Goal: Communication & Community: Answer question/provide support

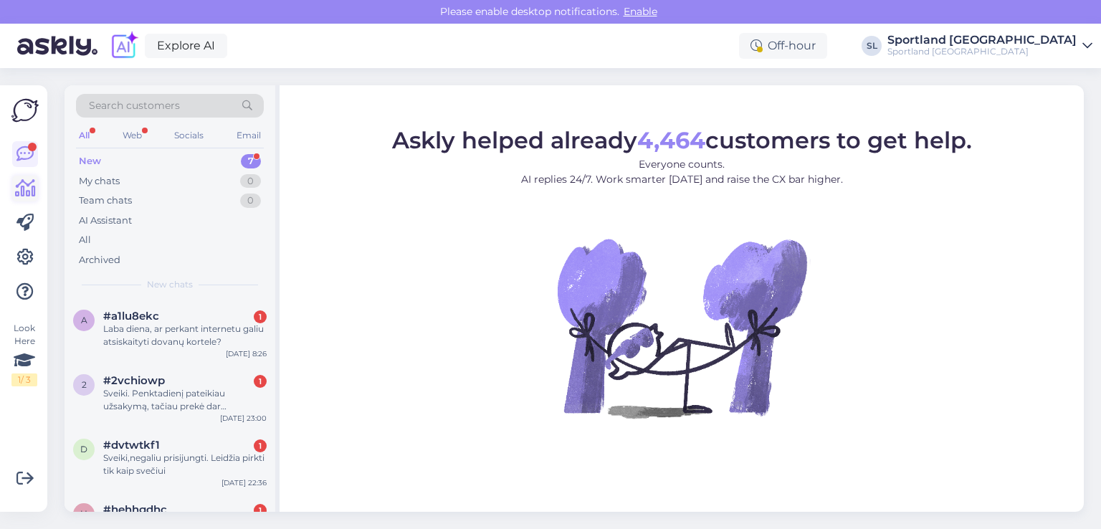
click at [21, 181] on icon at bounding box center [25, 188] width 21 height 17
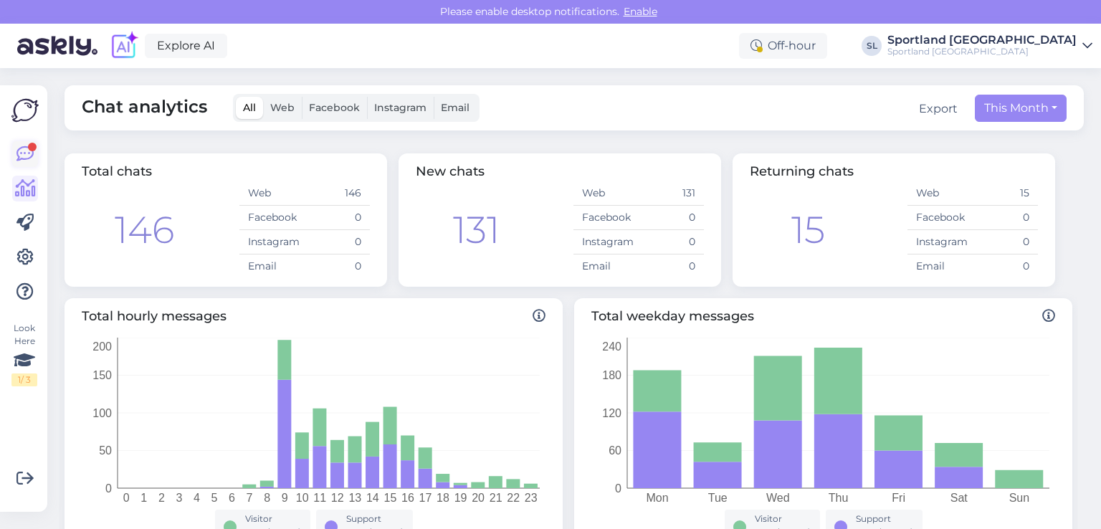
click at [29, 147] on div at bounding box center [32, 147] width 9 height 9
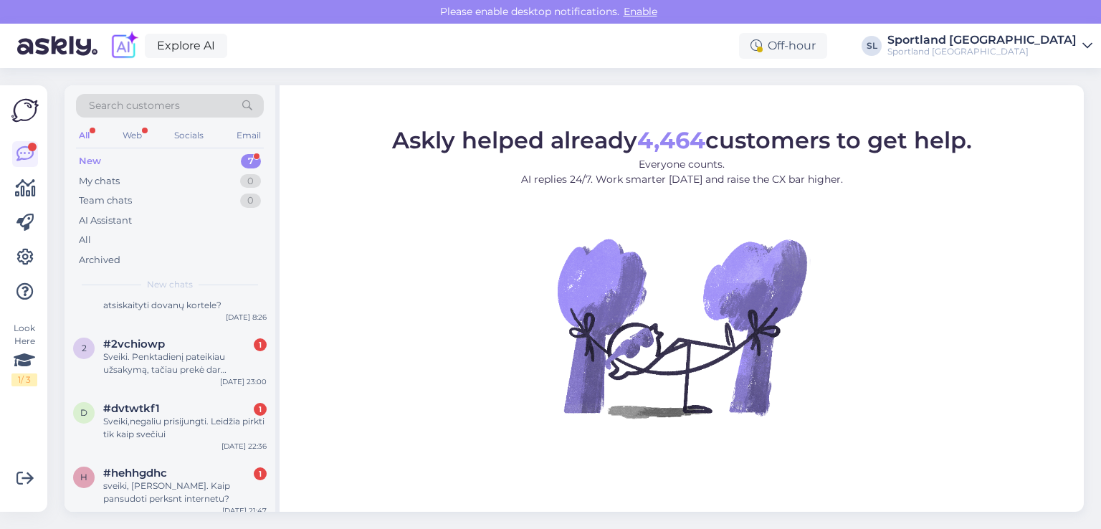
scroll to position [72, 0]
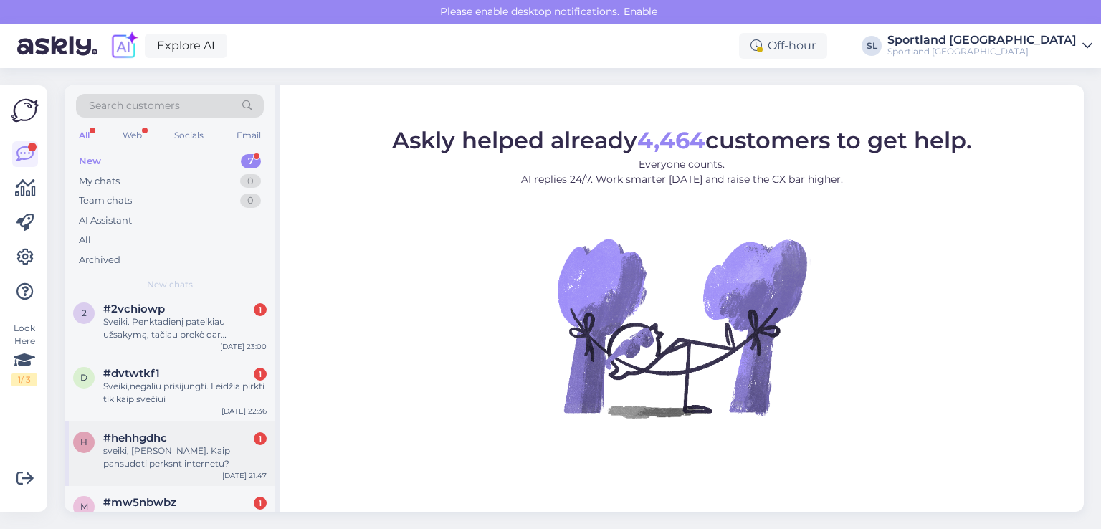
click at [216, 441] on div "#hehhgdhc 1" at bounding box center [184, 437] width 163 height 13
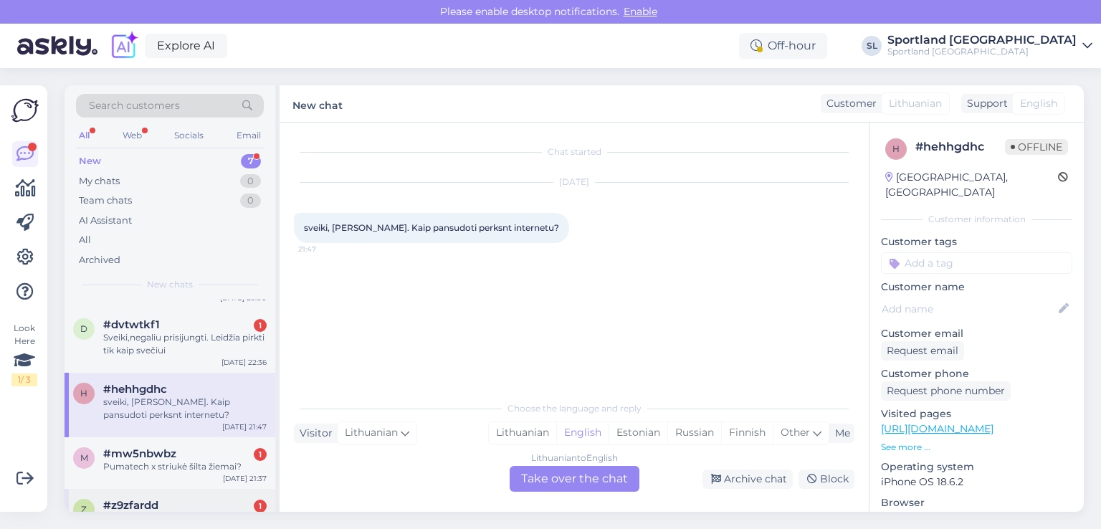
scroll to position [213, 0]
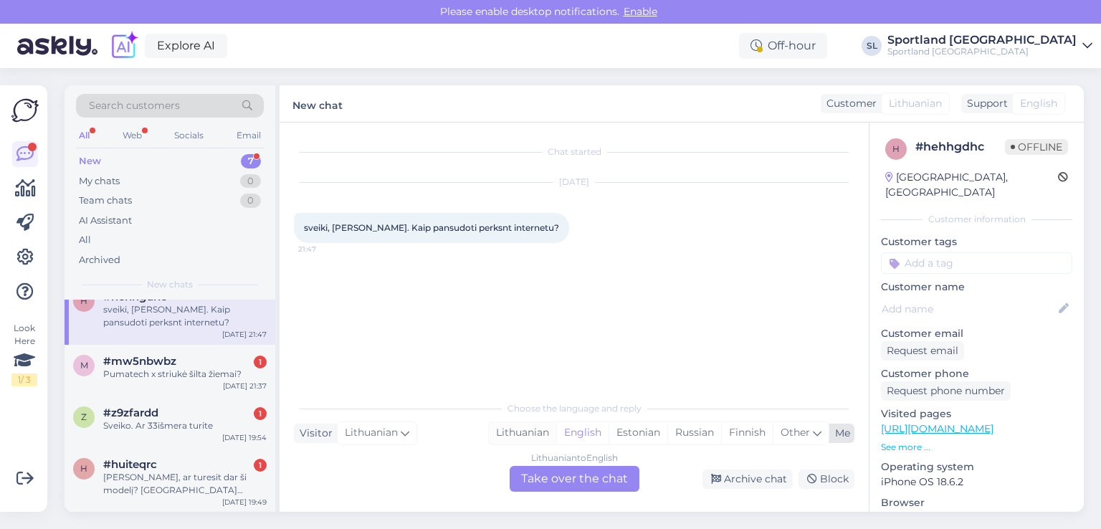
click at [515, 438] on div "Lithuanian" at bounding box center [522, 432] width 67 height 21
click at [565, 469] on div "Lithuanian to Lithuanian Take over the chat" at bounding box center [574, 479] width 130 height 26
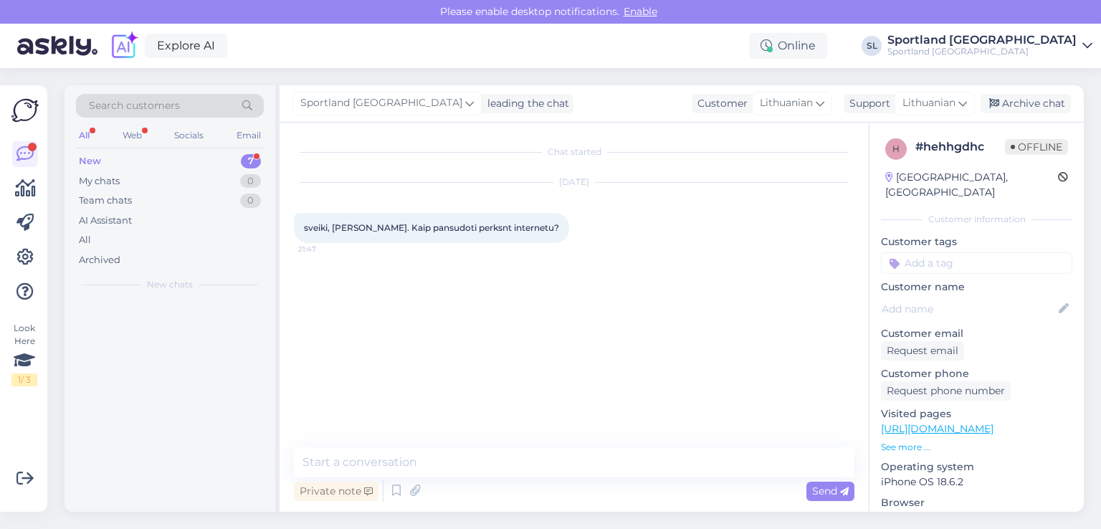
scroll to position [0, 0]
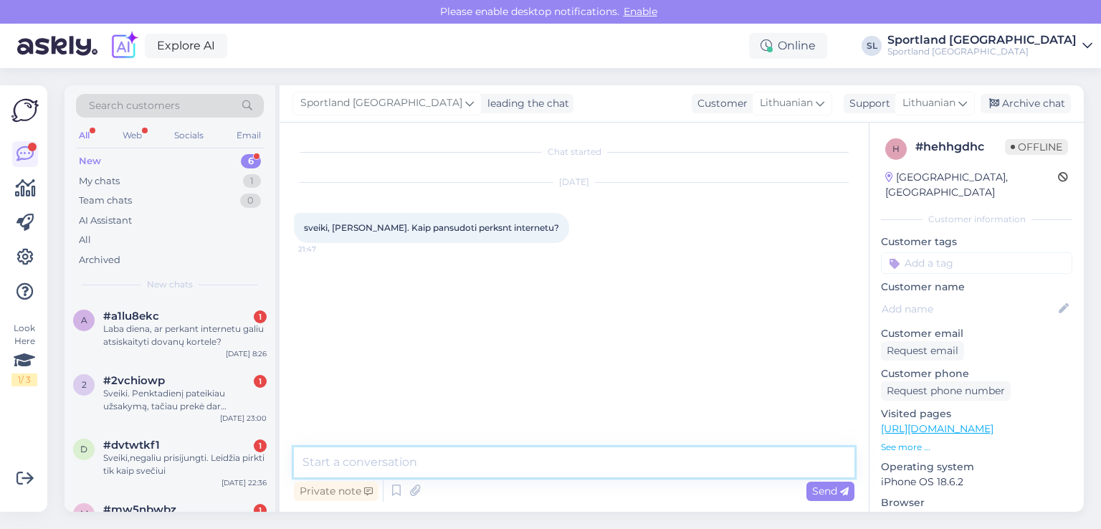
click at [510, 459] on textarea at bounding box center [574, 462] width 560 height 30
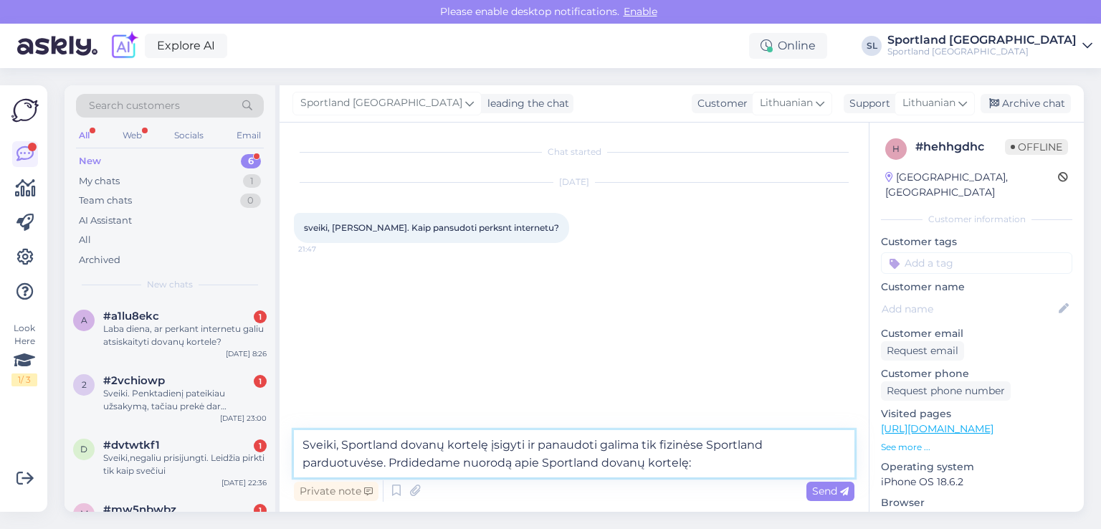
paste textarea "[URL][DOMAIN_NAME]"
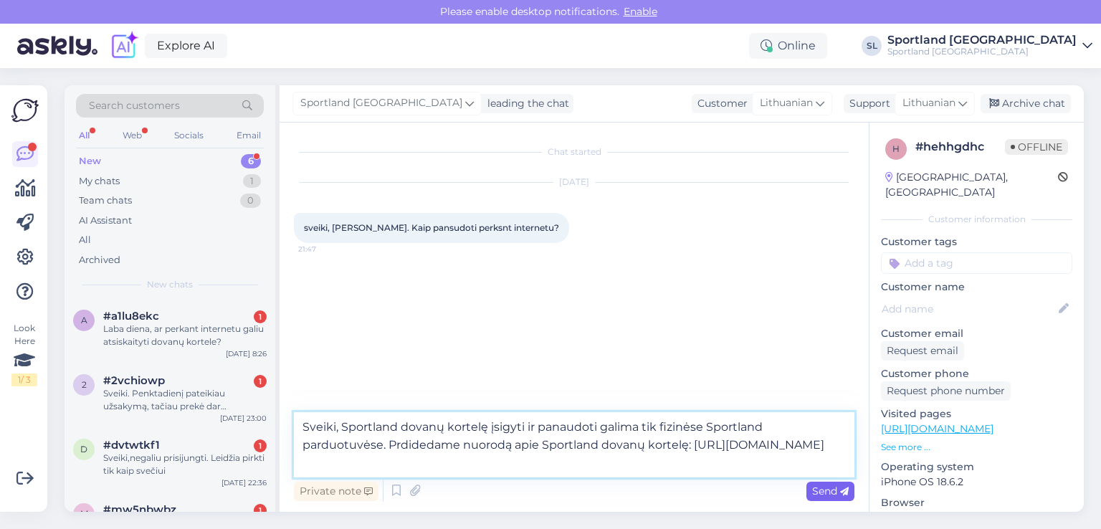
type textarea "Sveiki, Sportland dovanų kortelę įsigyti ir panaudoti galima tik fizinėse Sport…"
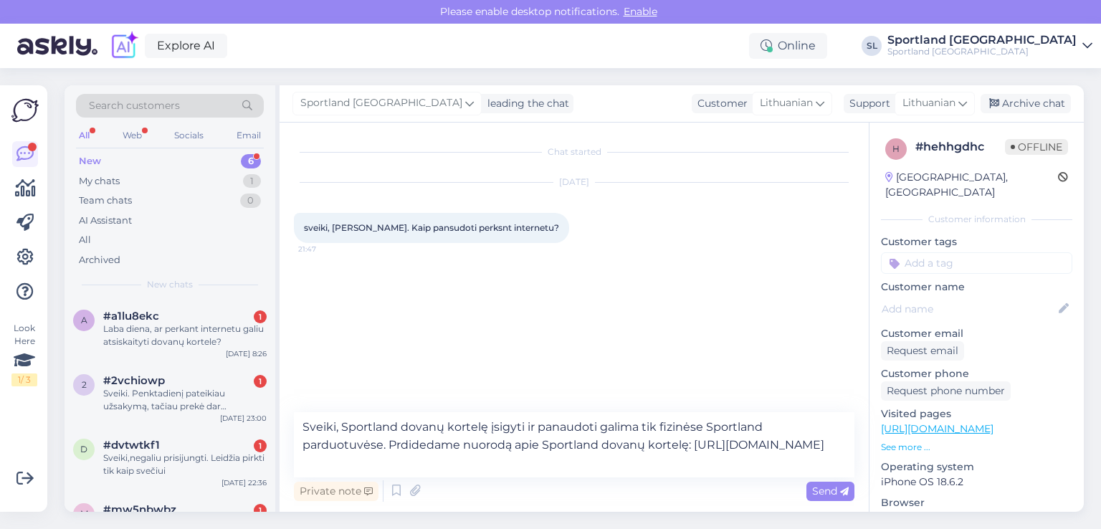
click at [837, 488] on span "Send" at bounding box center [830, 490] width 37 height 13
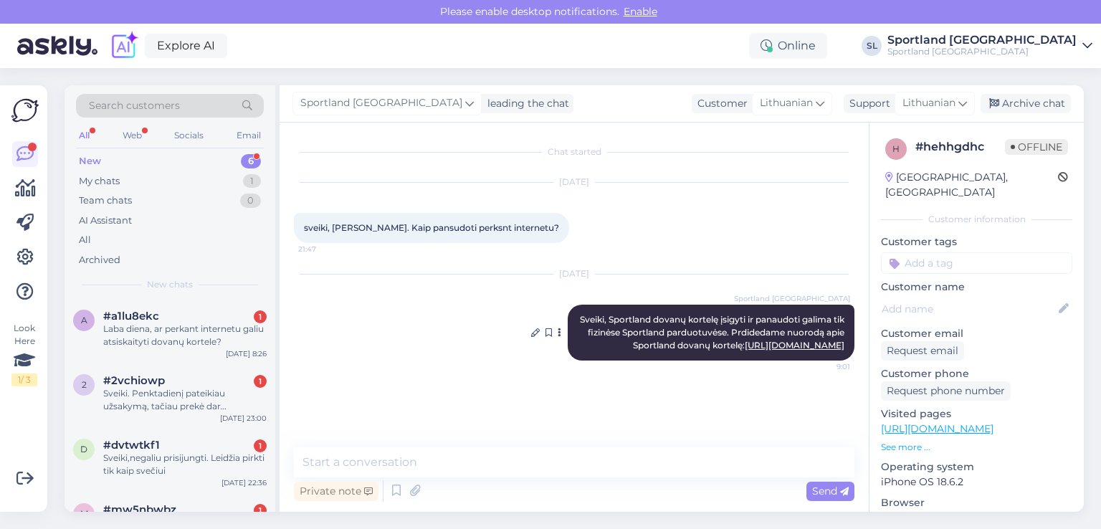
drag, startPoint x: 852, startPoint y: 354, endPoint x: 588, endPoint y: 330, distance: 265.5
click at [588, 330] on div "Sportland [GEOGRAPHIC_DATA] Sveiki, Sportland dovanų kortelę įsigyti ir panaudo…" at bounding box center [711, 333] width 287 height 56
copy span "Sveiki, Sportland dovanų kortelę įsigyti ir panaudoti galima tik fizinėse Sport…"
click at [155, 322] on div "Laba diena, ar perkant internetu galiu atsiskaityti dovanų kortele?" at bounding box center [184, 335] width 163 height 26
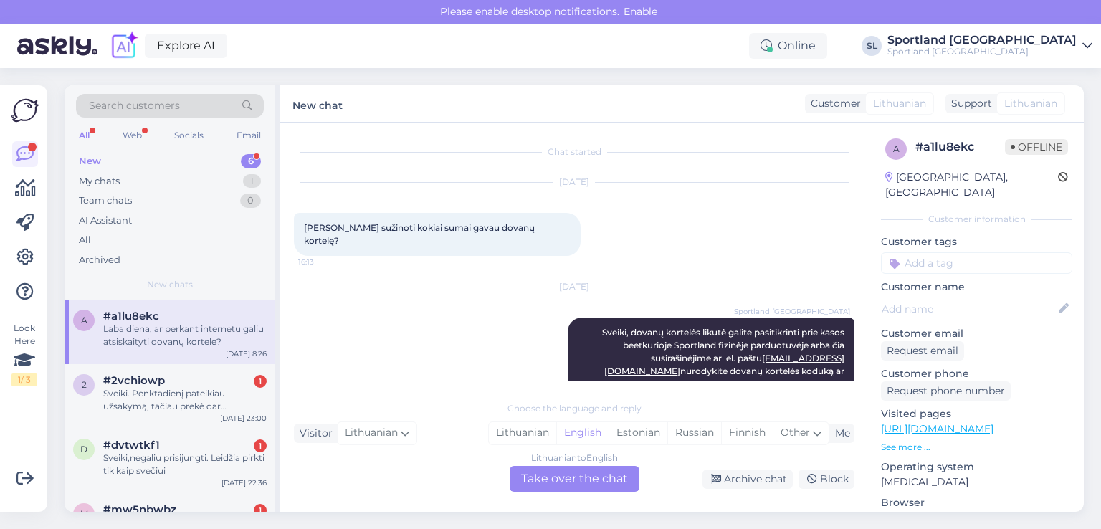
scroll to position [126, 0]
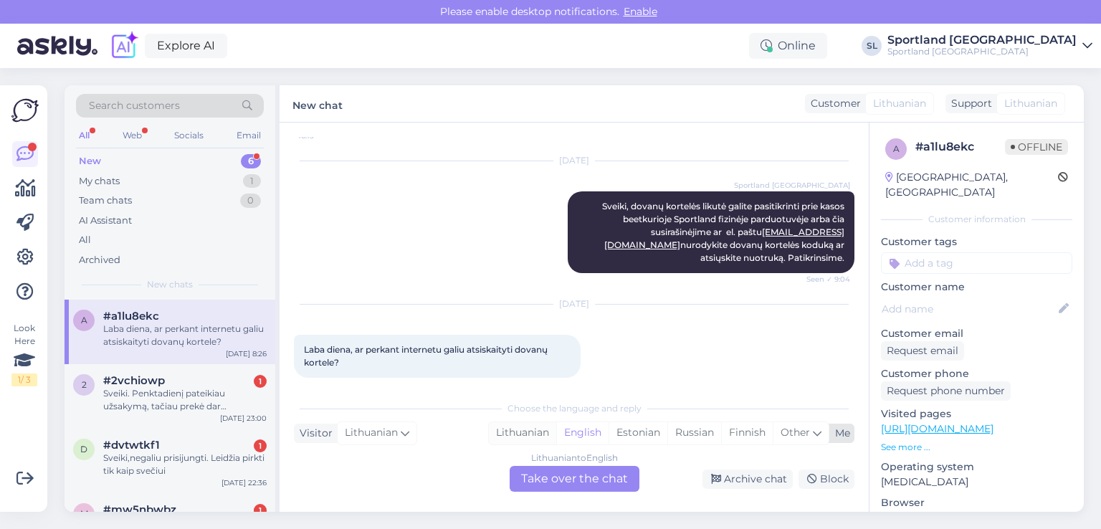
click at [521, 426] on div "Lithuanian" at bounding box center [522, 432] width 67 height 21
click at [552, 473] on div "Lithuanian to Lithuanian Take over the chat" at bounding box center [574, 479] width 130 height 26
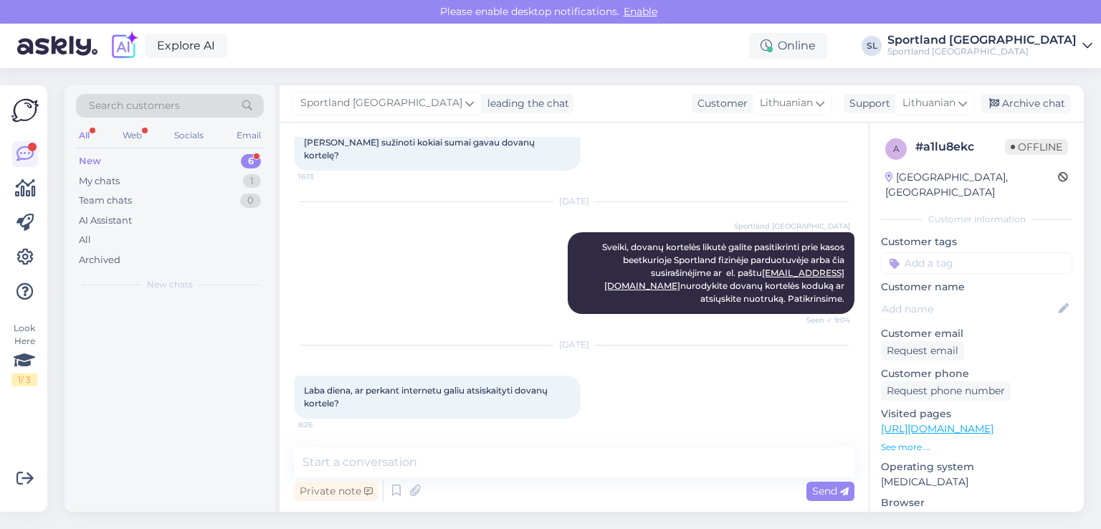
scroll to position [72, 0]
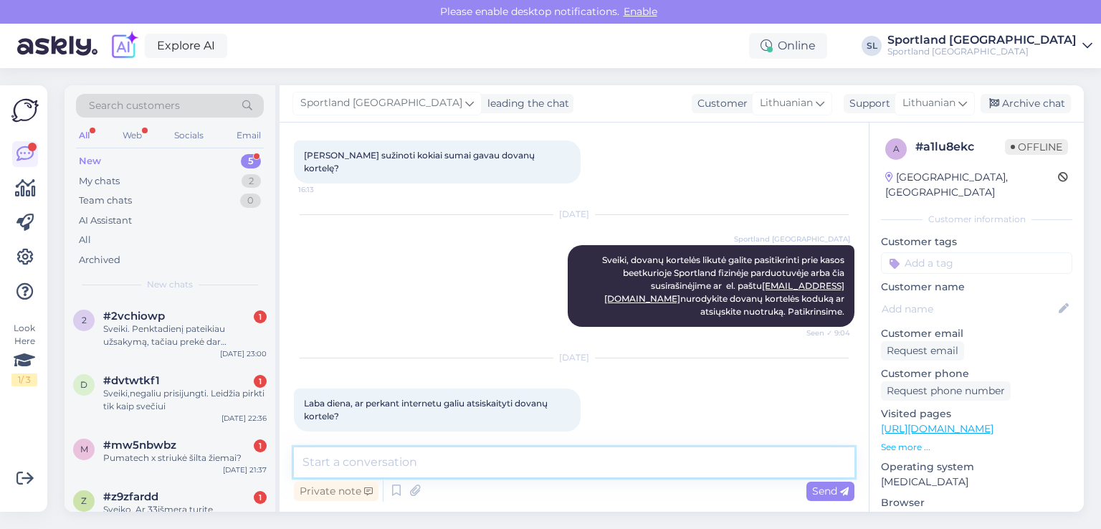
click at [527, 469] on textarea at bounding box center [574, 462] width 560 height 30
paste textarea "Sveiki, Sportland dovanų kortelę įsigyti ir panaudoti galima tik fizinėse Sport…"
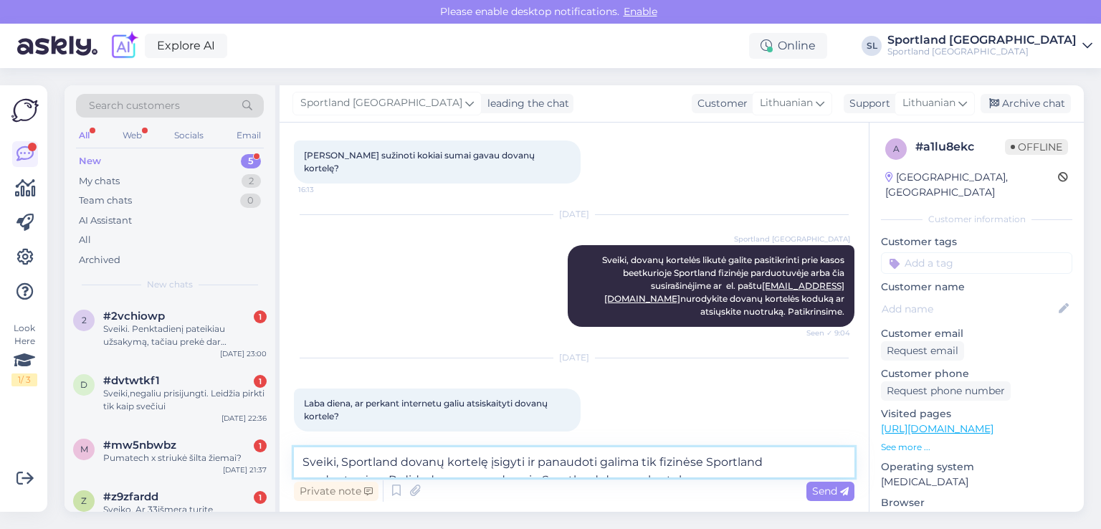
scroll to position [90, 0]
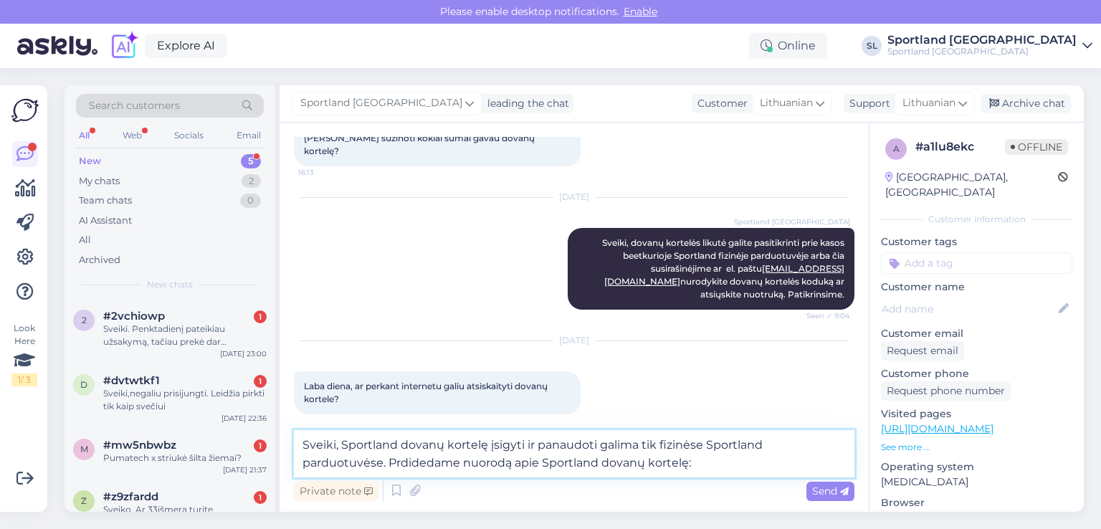
paste textarea "[URL][DOMAIN_NAME]"
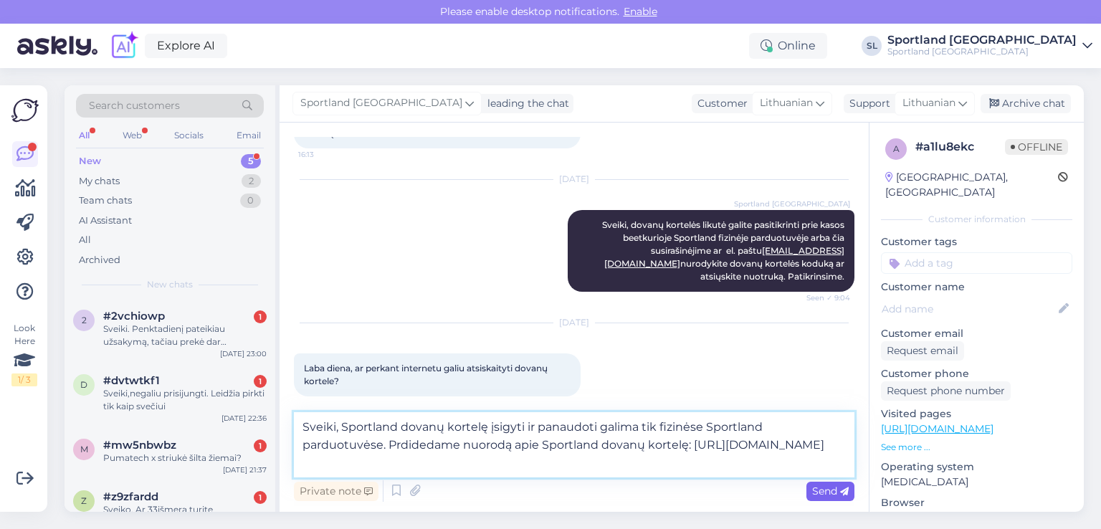
type textarea "Sveiki, Sportland dovanų kortelę įsigyti ir panaudoti galima tik fizinėse Sport…"
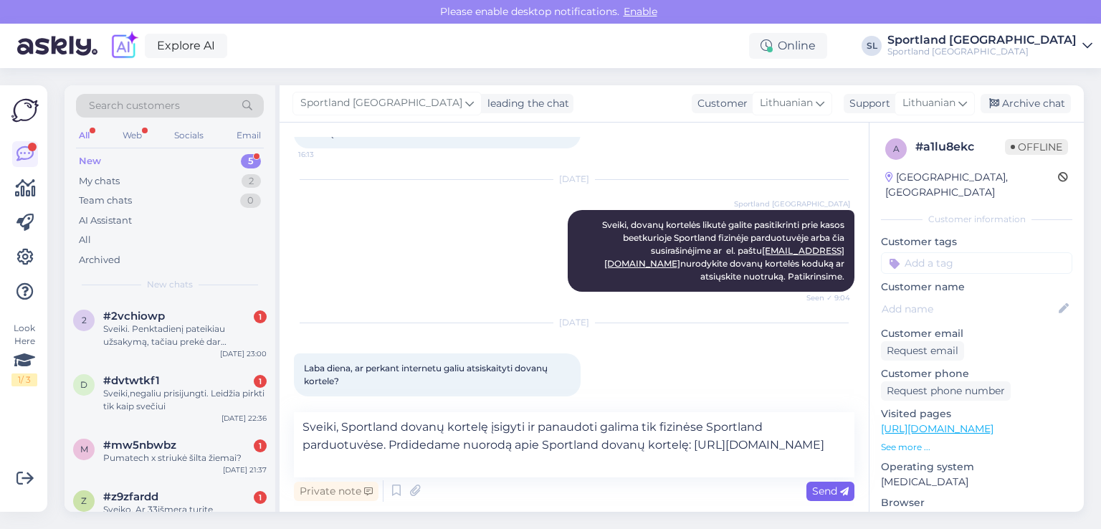
click at [838, 494] on span "Send" at bounding box center [830, 490] width 37 height 13
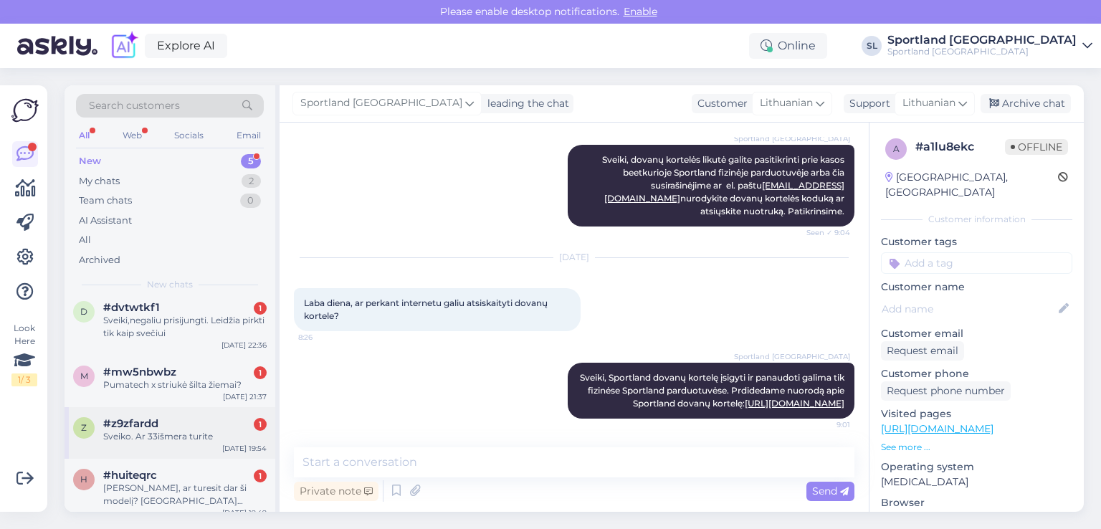
scroll to position [84, 0]
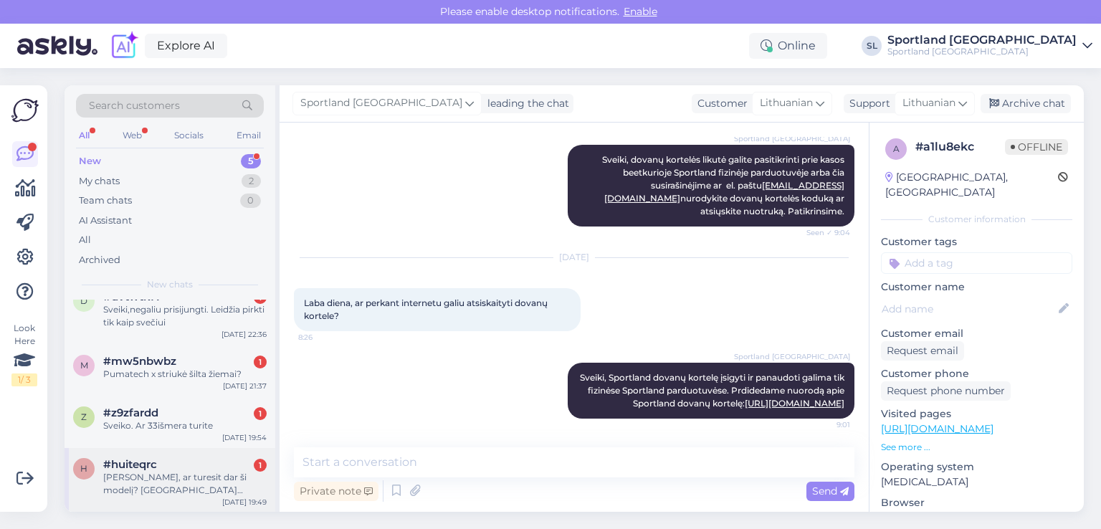
click at [188, 474] on div "[PERSON_NAME], ar turesit dar ši modelį? [GEOGRAPHIC_DATA] nb241794" at bounding box center [184, 484] width 163 height 26
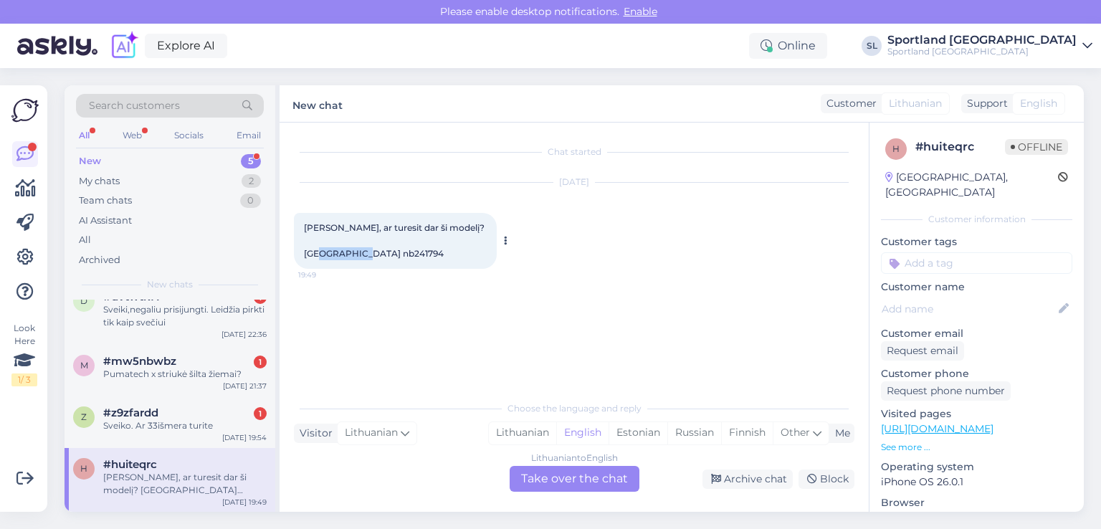
drag, startPoint x: 398, startPoint y: 255, endPoint x: 354, endPoint y: 250, distance: 44.7
click at [354, 250] on div "[PERSON_NAME], ar turesit dar ši modelį? [GEOGRAPHIC_DATA] nb241794 19:49" at bounding box center [395, 241] width 203 height 56
copy span "nb241794"
click at [502, 436] on div "Lithuanian" at bounding box center [522, 432] width 67 height 21
click at [550, 472] on div "Lithuanian to Lithuanian Take over the chat" at bounding box center [574, 479] width 130 height 26
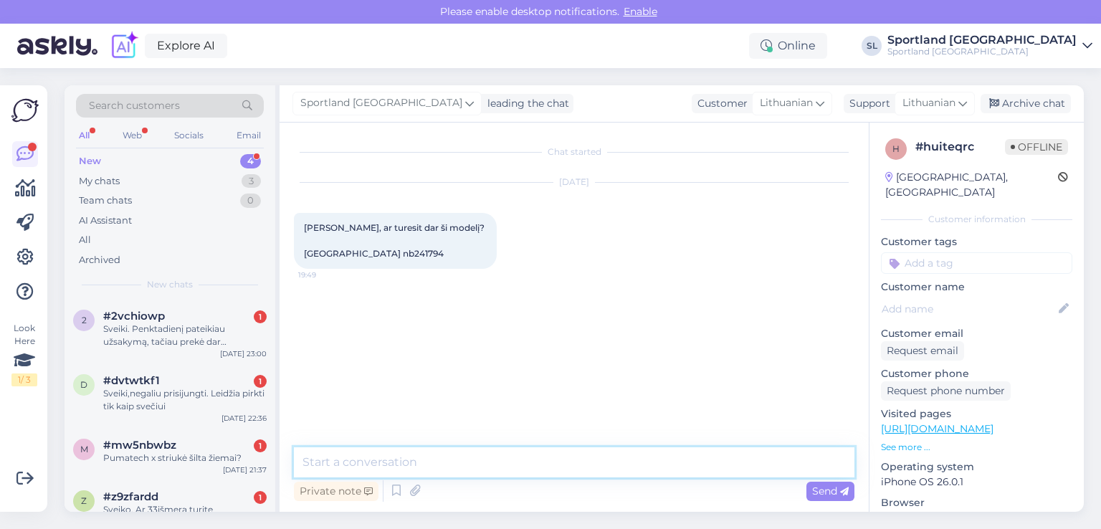
click at [383, 455] on textarea at bounding box center [574, 462] width 560 height 30
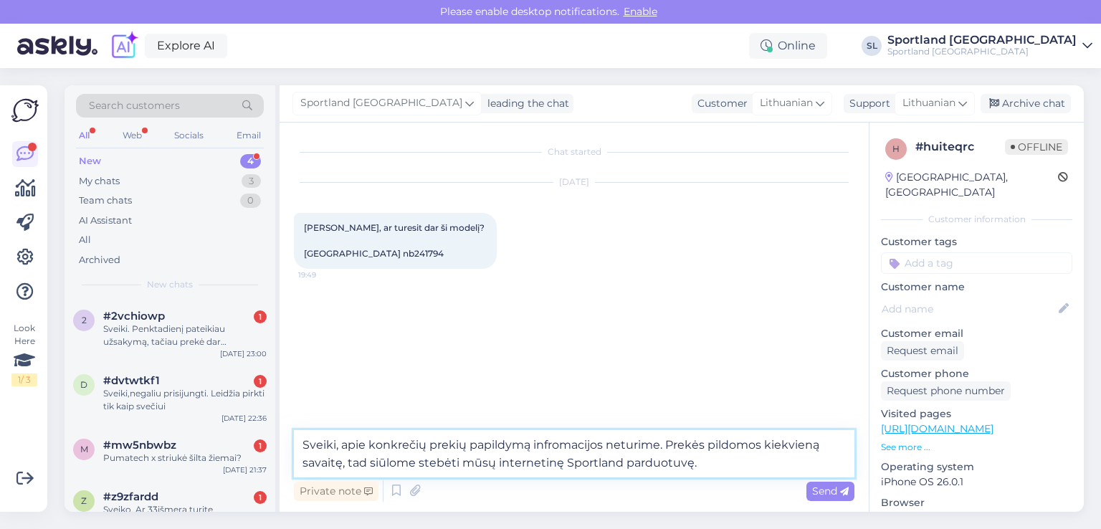
type textarea "Sveiki, apie konkrečių prekių papildymą infromacijos neturime. Prekės pildomos …"
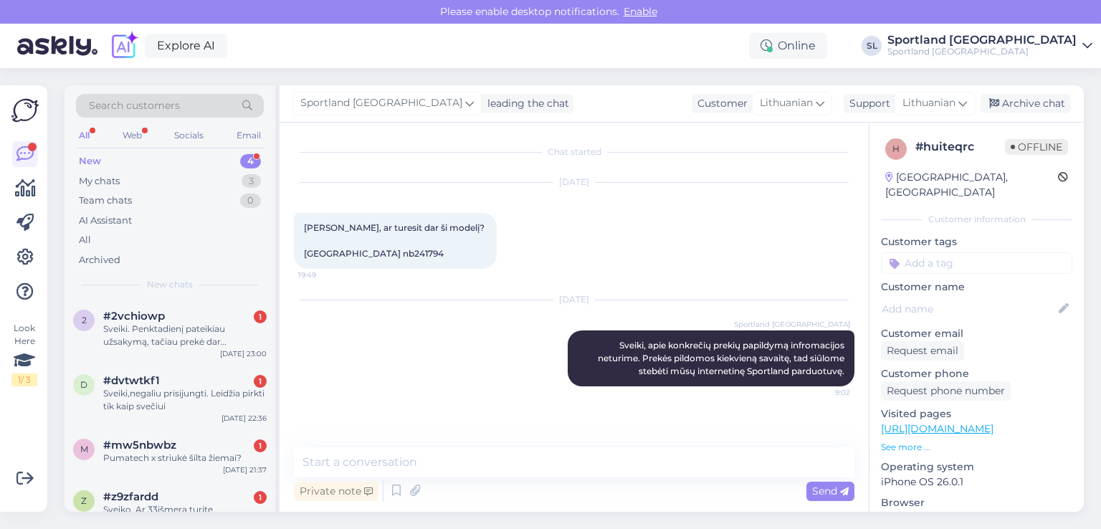
drag, startPoint x: 0, startPoint y: 556, endPoint x: 579, endPoint y: 263, distance: 649.0
click at [579, 263] on div "[DATE] Sveiki, ar turesit dar ši modelį? [GEOGRAPHIC_DATA] nb241794 19:49" at bounding box center [574, 226] width 560 height 118
click at [1031, 102] on div "Archive chat" at bounding box center [1025, 103] width 90 height 19
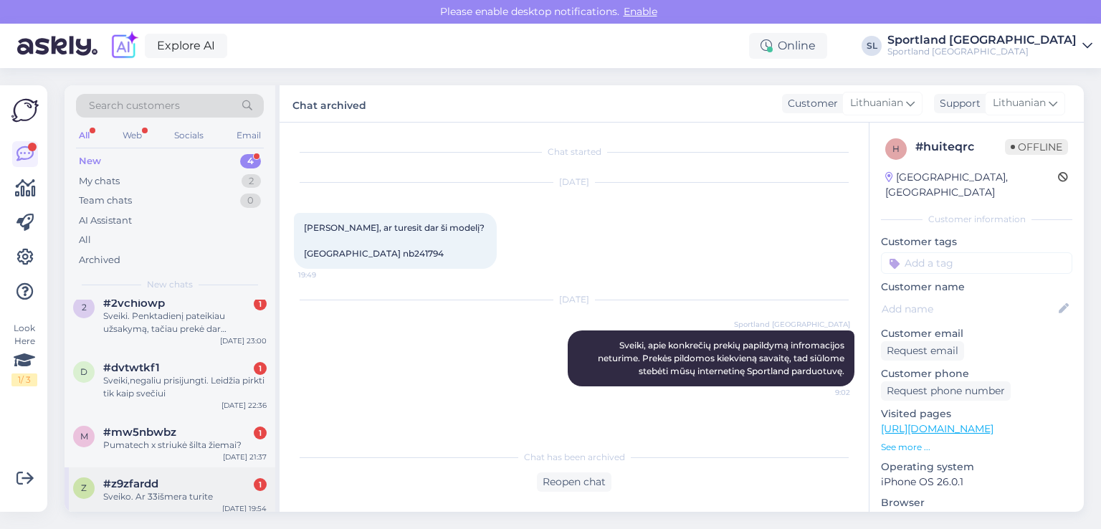
scroll to position [20, 0]
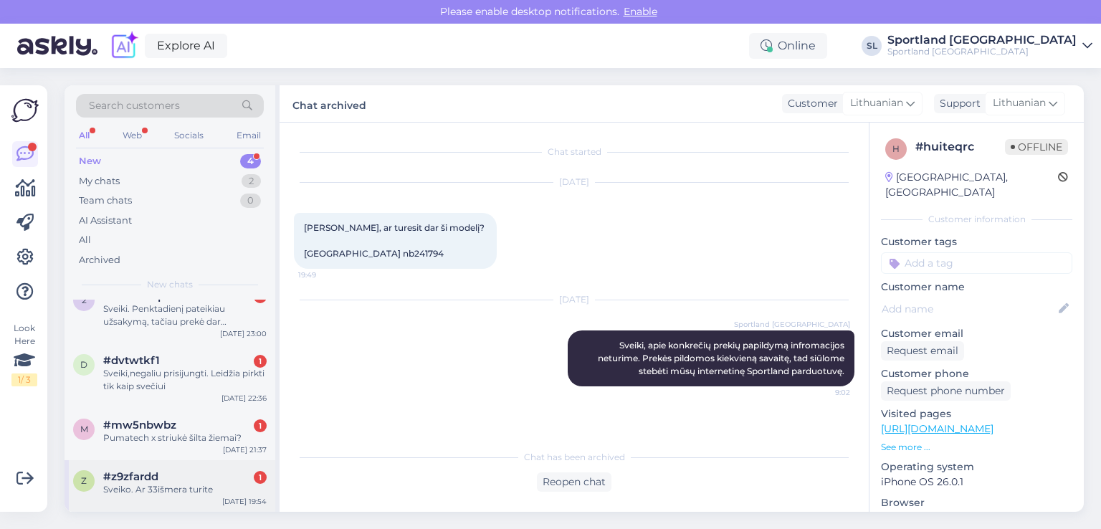
click at [161, 480] on div "#z9zfardd 1" at bounding box center [184, 476] width 163 height 13
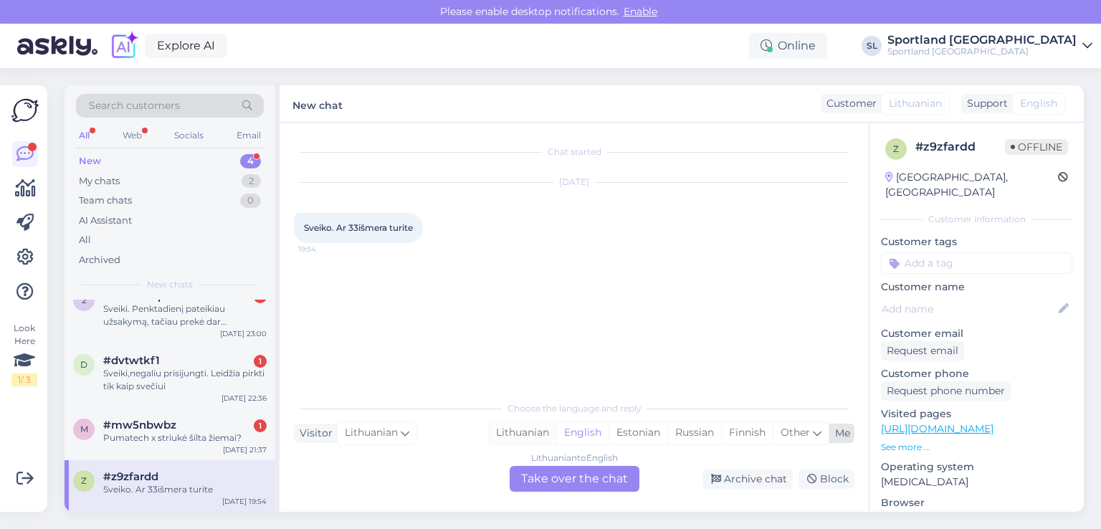
click at [520, 436] on div "Lithuanian" at bounding box center [522, 432] width 67 height 21
click at [538, 471] on div "Lithuanian to Lithuanian Take over the chat" at bounding box center [574, 479] width 130 height 26
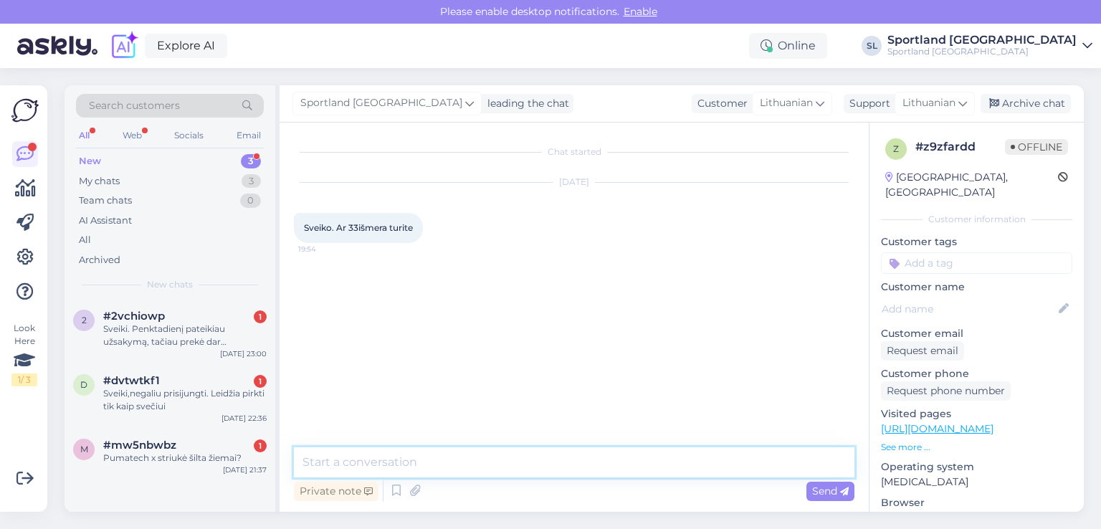
click at [502, 464] on textarea at bounding box center [574, 462] width 560 height 30
click at [511, 462] on textarea "Sveiki, maloniai prašome nurodykite kuri prekė domina." at bounding box center [574, 462] width 560 height 30
type textarea "Sveiki, maloniai prašome nurodykite, kuri prekė domina."
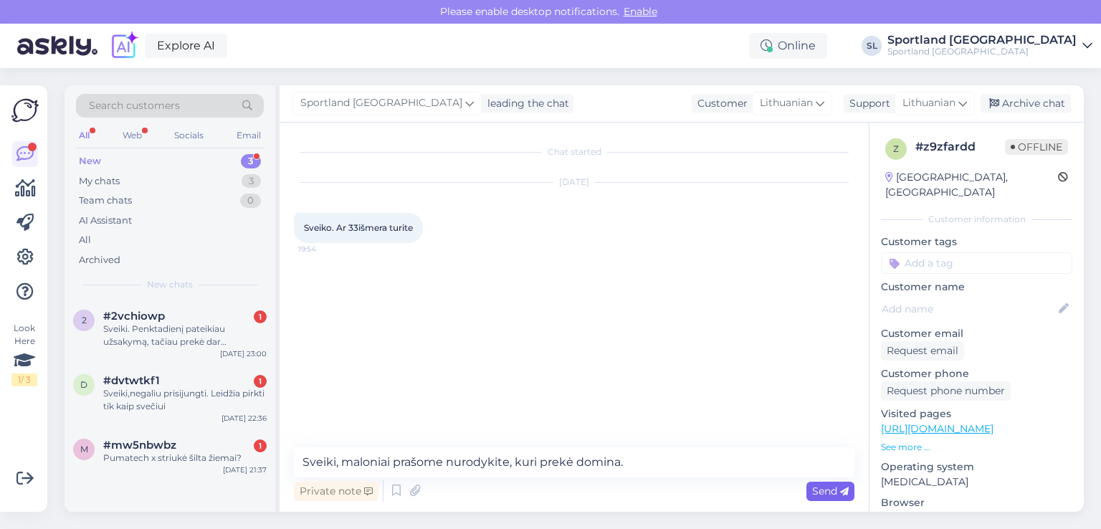
click at [816, 492] on span "Send" at bounding box center [830, 490] width 37 height 13
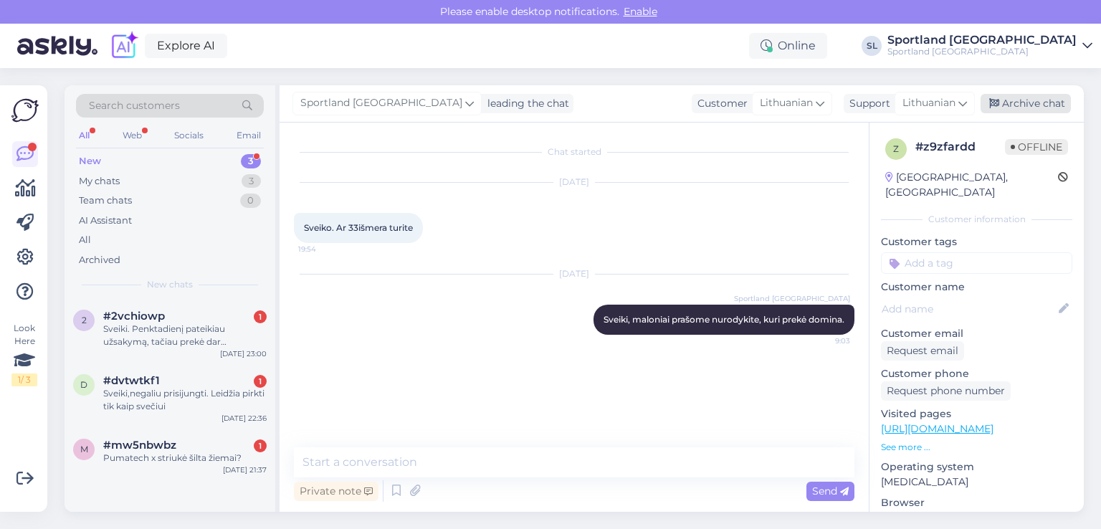
click at [1024, 101] on div "Archive chat" at bounding box center [1025, 103] width 90 height 19
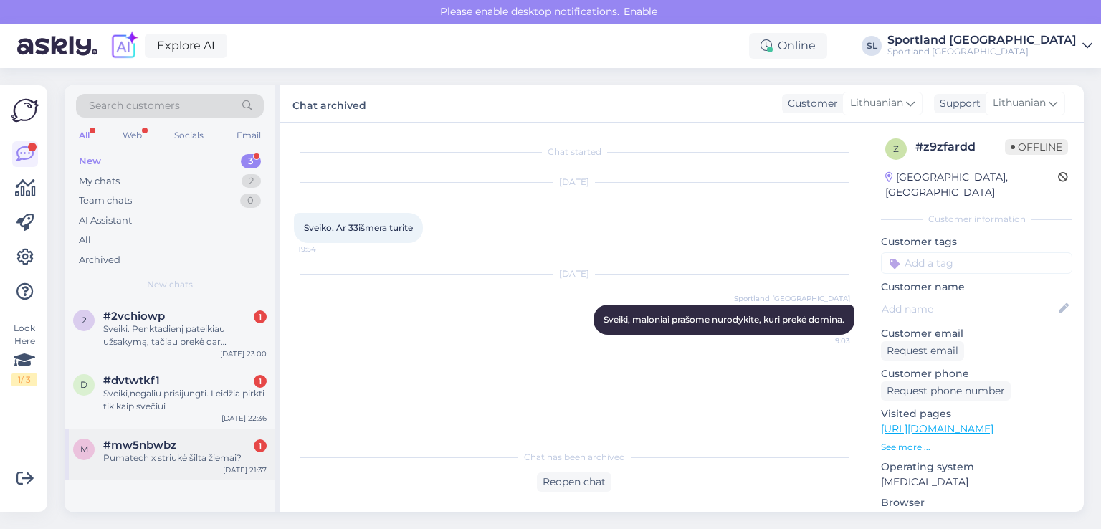
click at [160, 448] on span "#mw5nbwbz" at bounding box center [139, 445] width 73 height 13
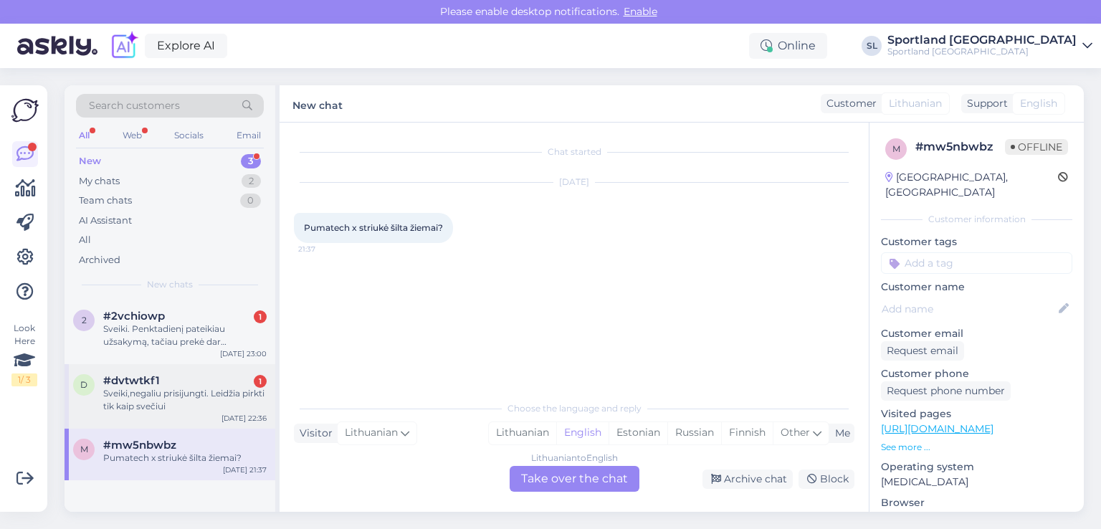
click at [126, 414] on div "d #dvtwtkf1 1 Sveiki,negaliu prisijungti. Leidžia pirkti tik kaip svečiui [DATE…" at bounding box center [169, 396] width 211 height 64
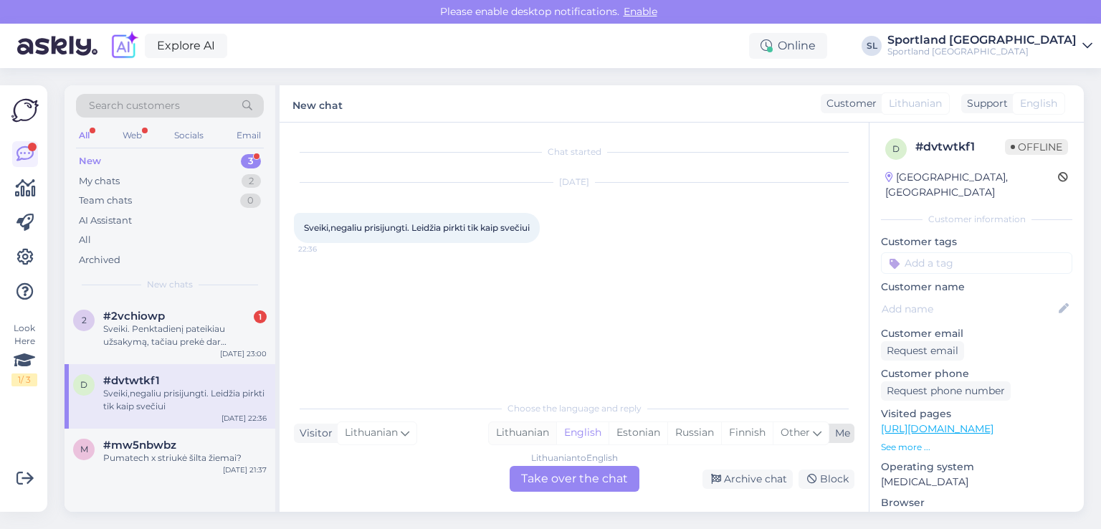
click at [533, 430] on div "Lithuanian" at bounding box center [522, 432] width 67 height 21
click at [551, 472] on div "Lithuanian to Lithuanian Take over the chat" at bounding box center [574, 479] width 130 height 26
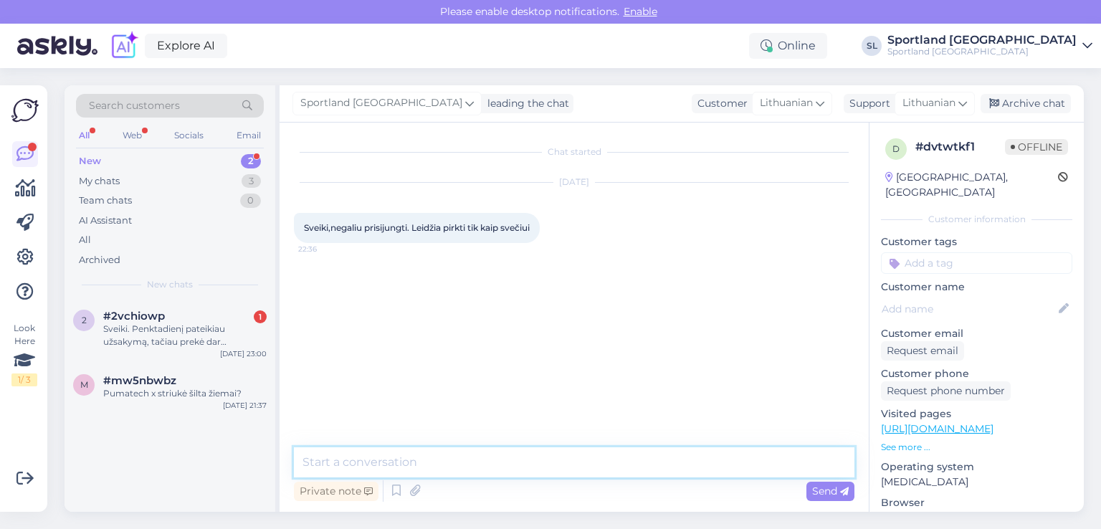
click at [518, 459] on textarea at bounding box center [574, 462] width 560 height 30
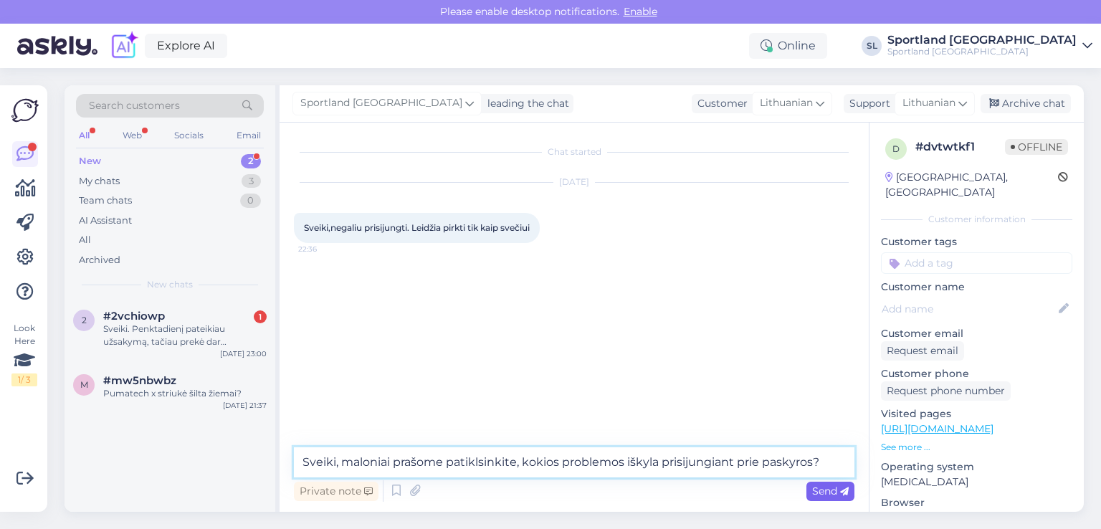
type textarea "Sveiki, maloniai prašome patiklsinkite, kokios problemos iškyla prisijungiant p…"
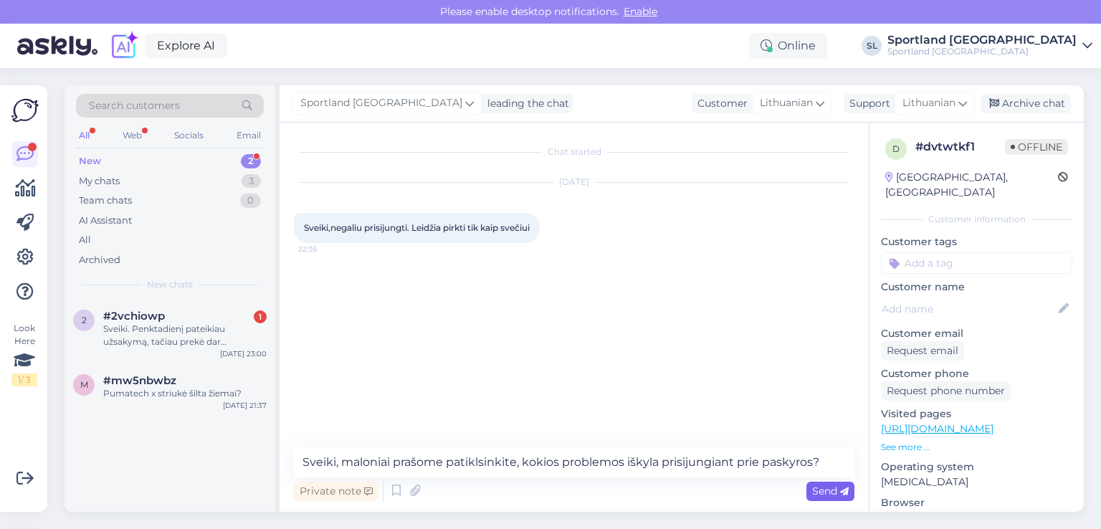
click at [831, 485] on span "Send" at bounding box center [830, 490] width 37 height 13
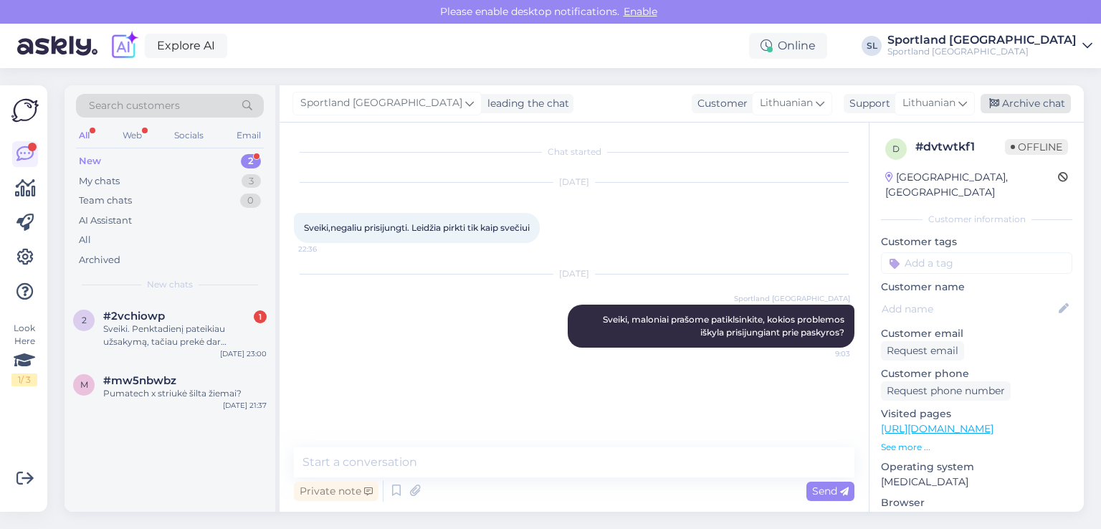
click at [1033, 113] on div "Archive chat" at bounding box center [1025, 103] width 90 height 19
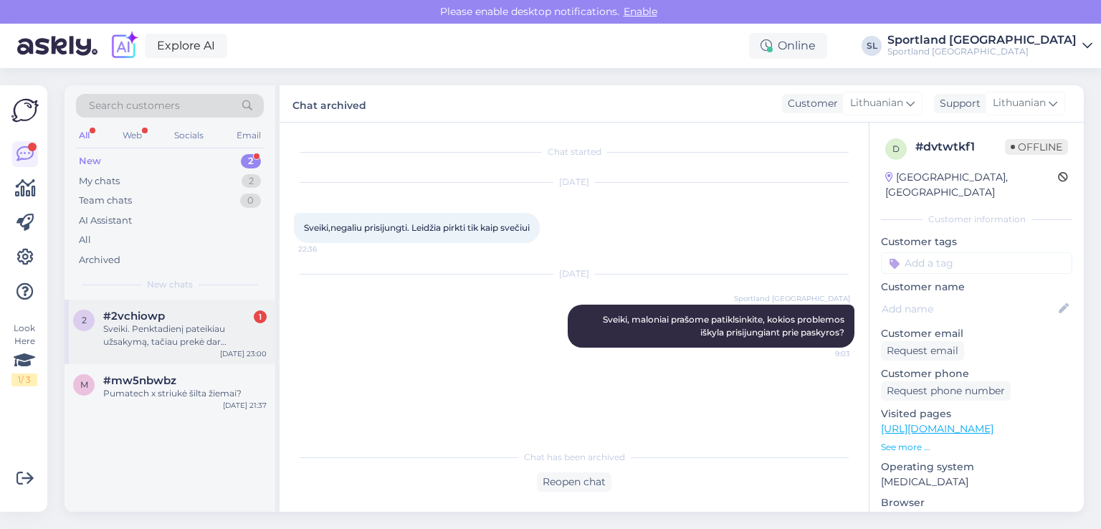
click at [129, 332] on div "Sveiki. Penktadienį pateikiau užsakymą, tačiau prekė dar neišsiųsta, nors sveta…" at bounding box center [184, 335] width 163 height 26
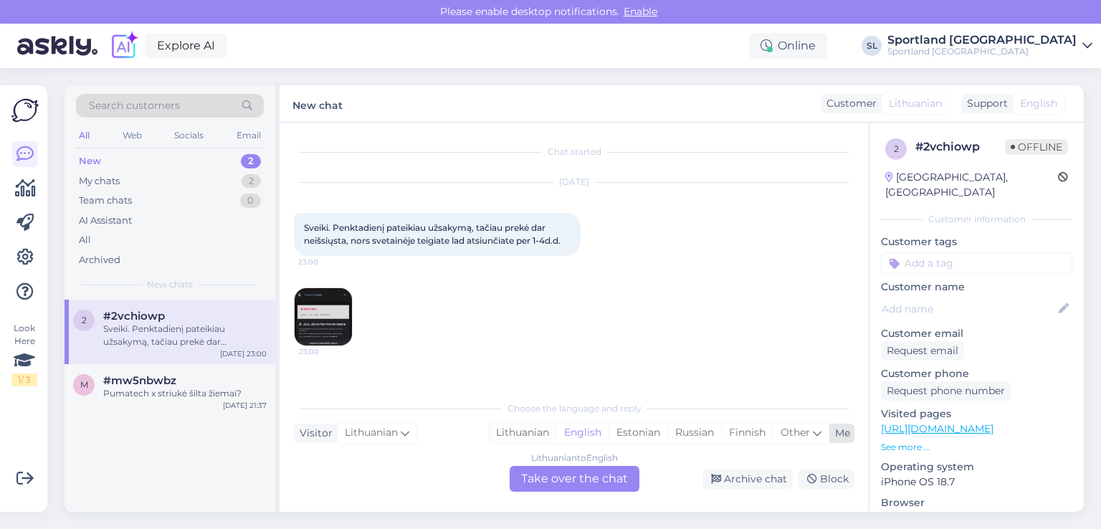
click at [534, 429] on div "Lithuanian" at bounding box center [522, 432] width 67 height 21
click at [565, 479] on div "Lithuanian to Lithuanian Take over the chat" at bounding box center [574, 479] width 130 height 26
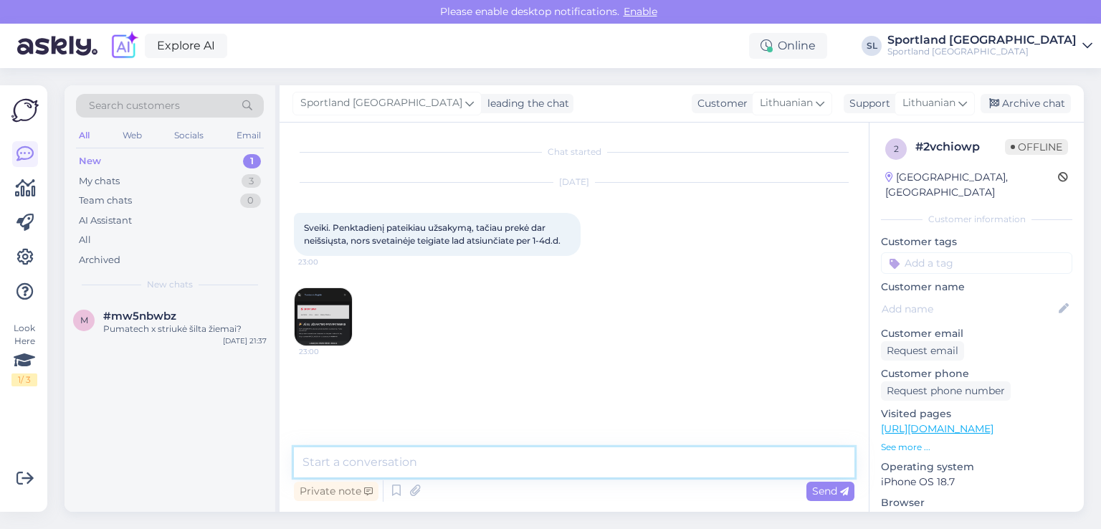
click at [530, 465] on textarea at bounding box center [574, 462] width 560 height 30
type textarea "Sveiki, patikrinsime"
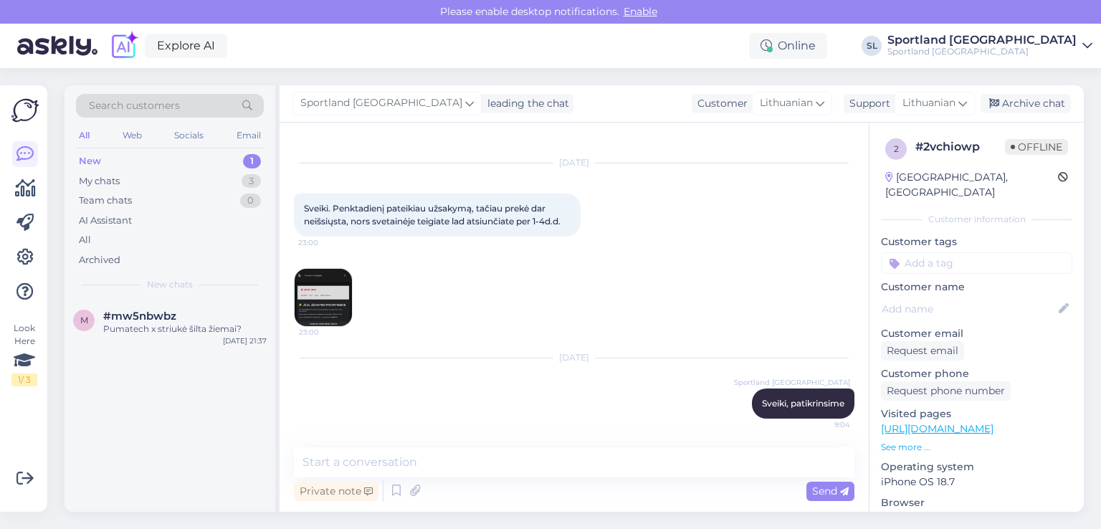
click at [336, 287] on img at bounding box center [323, 297] width 57 height 57
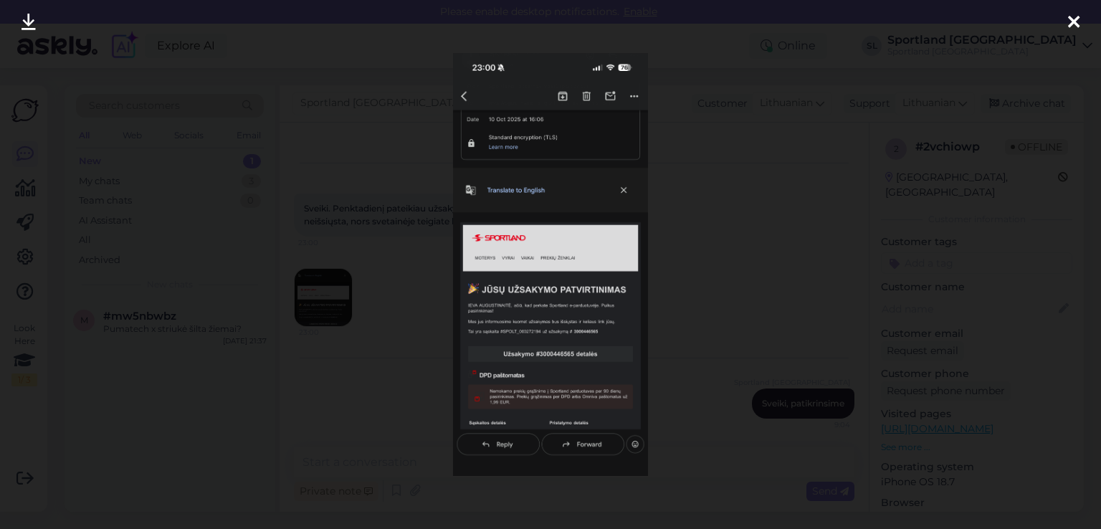
click at [1071, 16] on icon at bounding box center [1073, 23] width 11 height 19
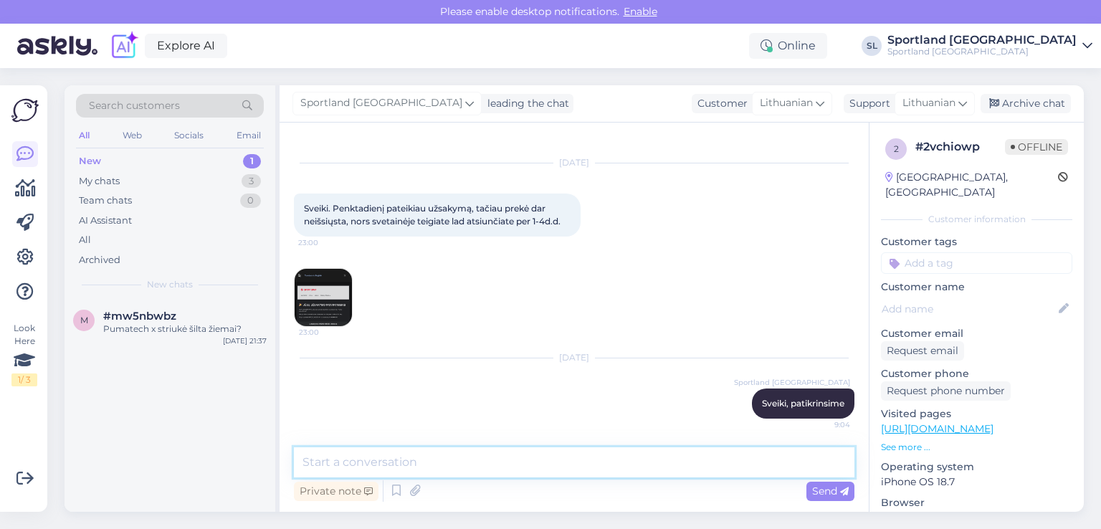
click at [428, 461] on textarea at bounding box center [574, 462] width 560 height 30
type textarea "S"
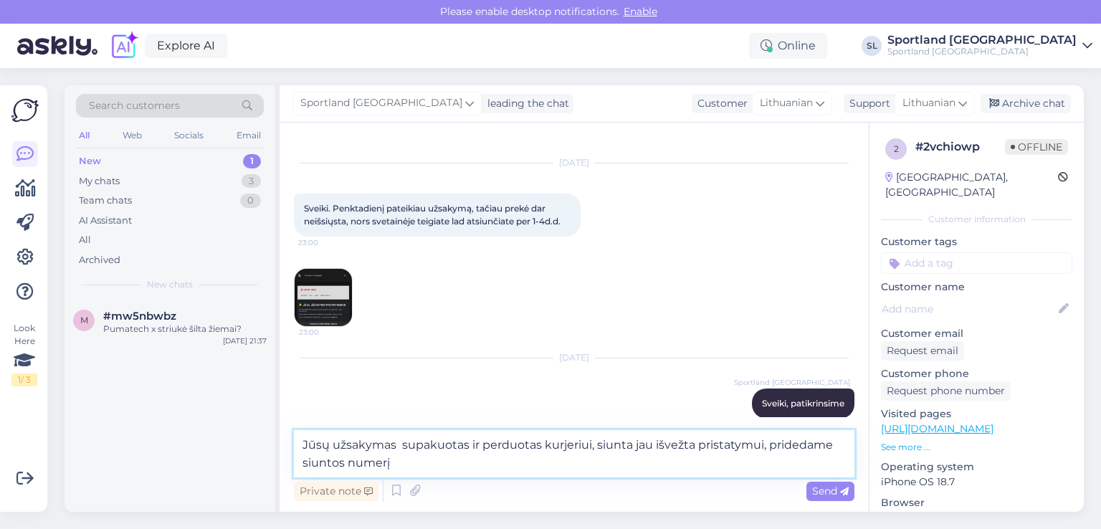
paste textarea "05805115810885"
type textarea "Jūsų užsakymas supakuotas ir perduotas kurjeriui, siunta jau išvežta pristatymu…"
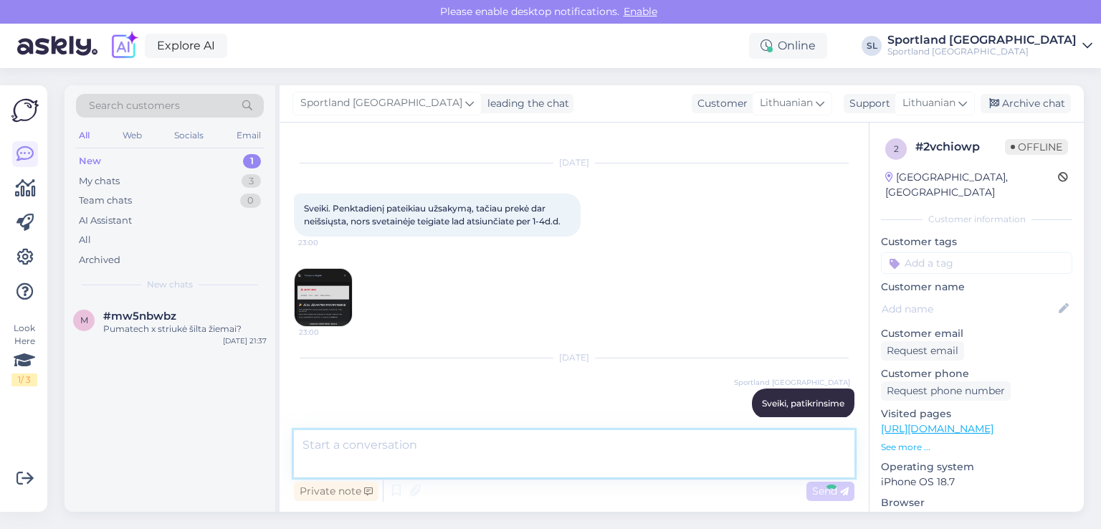
scroll to position [107, 0]
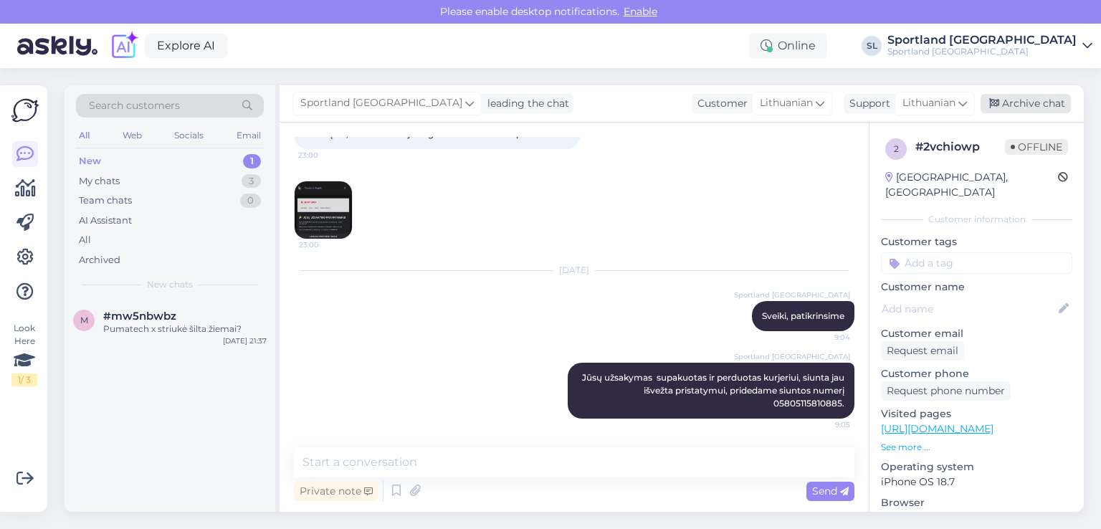
click at [1053, 105] on div "Archive chat" at bounding box center [1025, 103] width 90 height 19
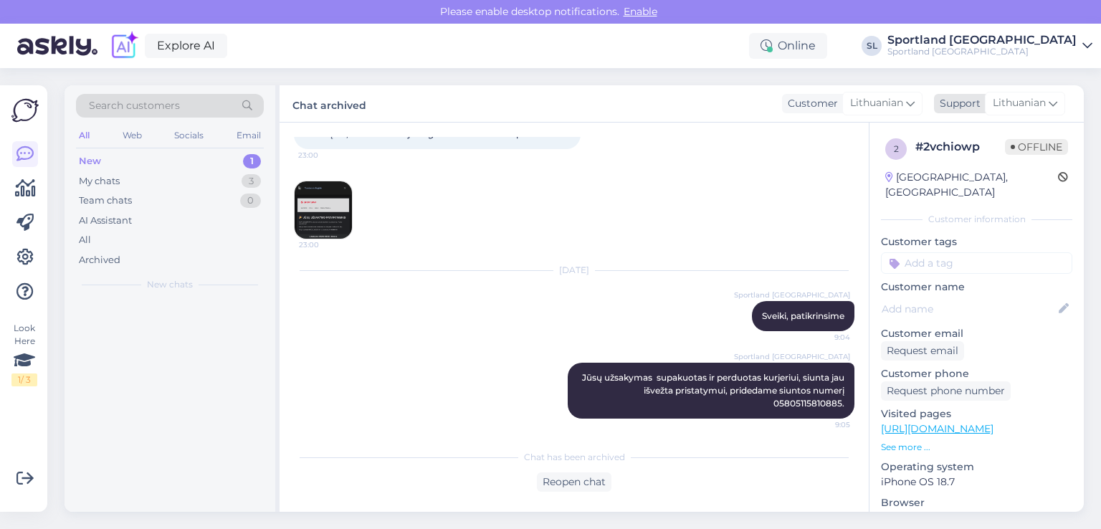
scroll to position [112, 0]
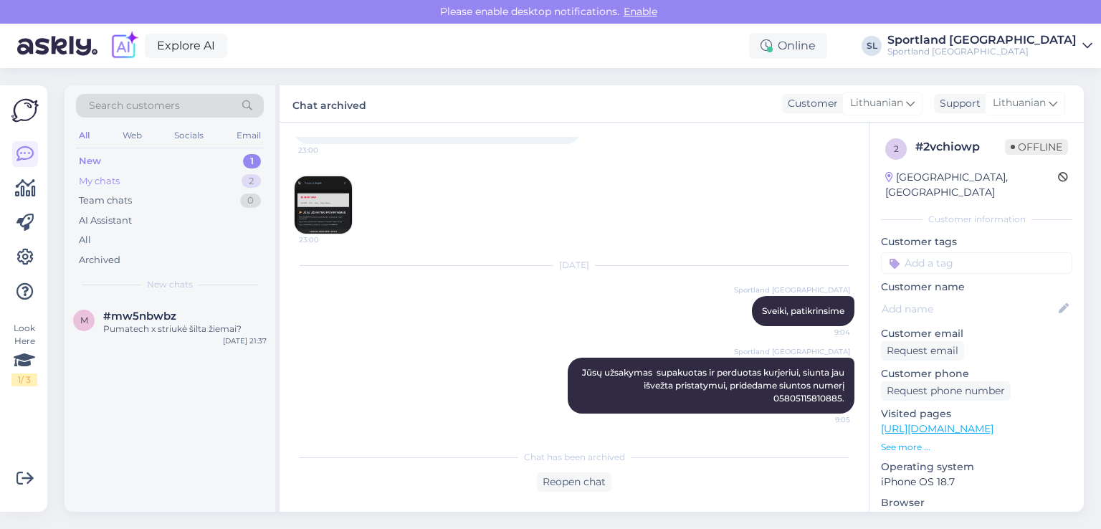
click at [157, 180] on div "My chats 2" at bounding box center [170, 181] width 188 height 20
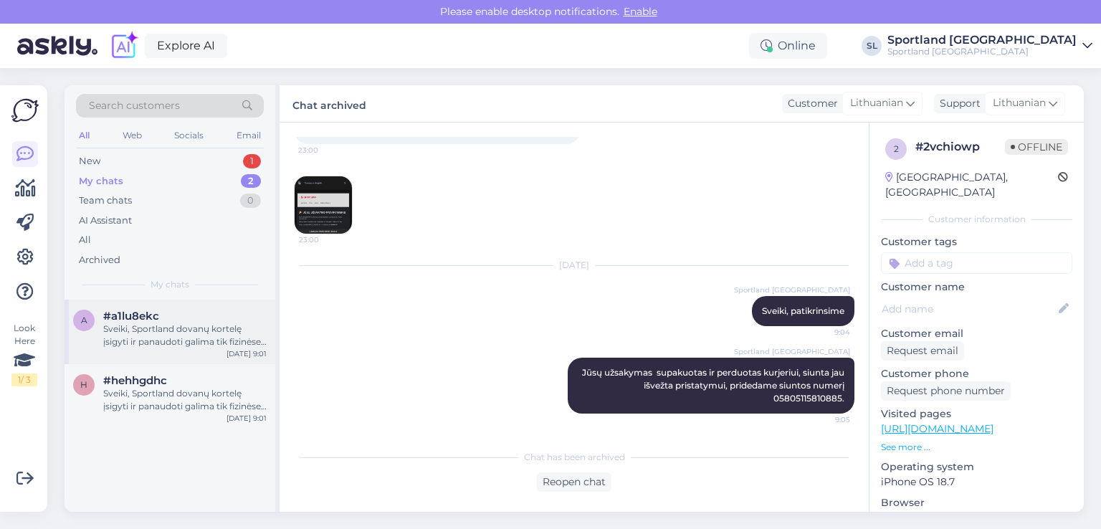
click at [134, 342] on div "Sveiki, Sportland dovanų kortelę įsigyti ir panaudoti galima tik fizinėse Sport…" at bounding box center [184, 335] width 163 height 26
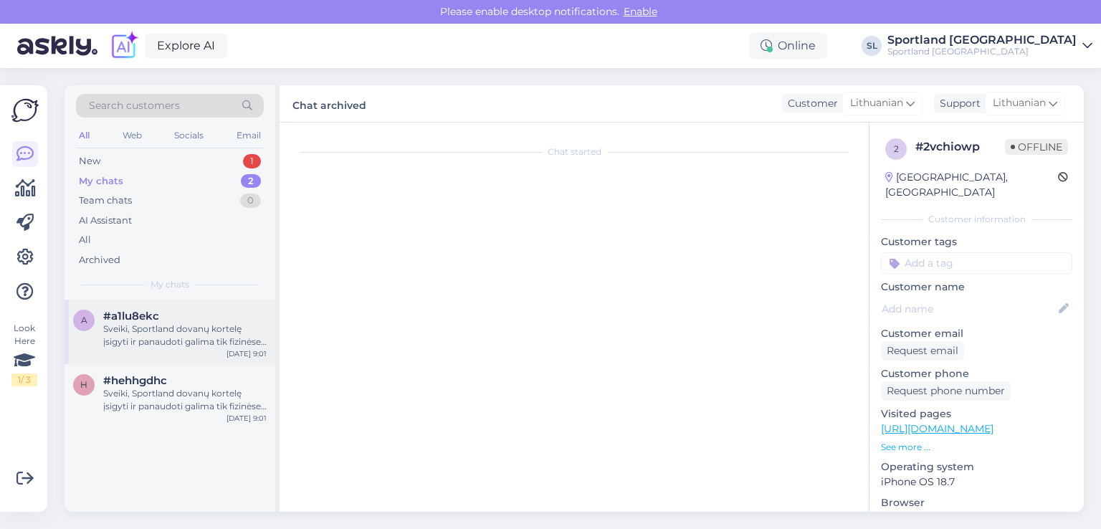
scroll to position [173, 0]
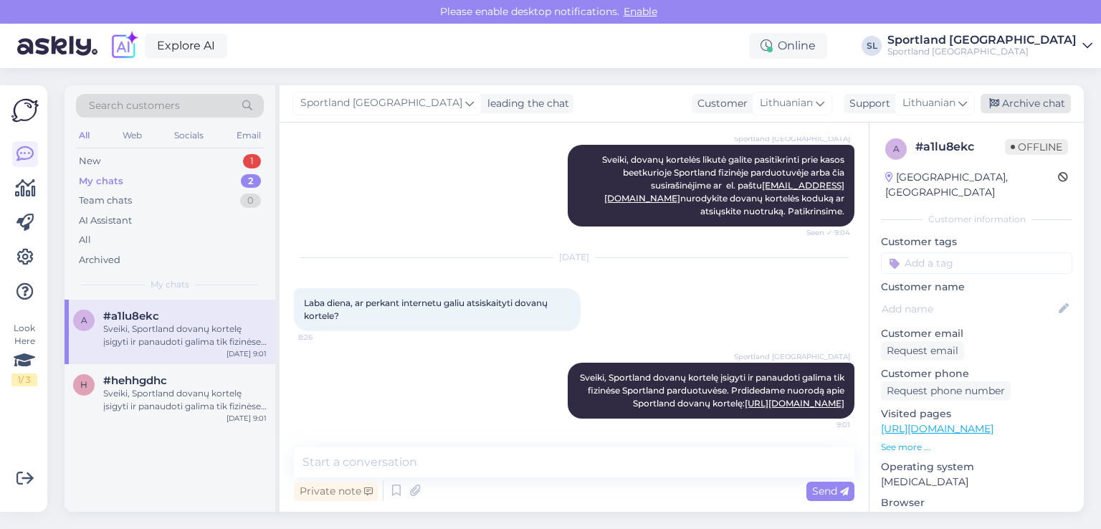
drag, startPoint x: 1031, startPoint y: 112, endPoint x: 949, endPoint y: 129, distance: 84.2
click at [1030, 110] on div "Archive chat" at bounding box center [1025, 103] width 90 height 19
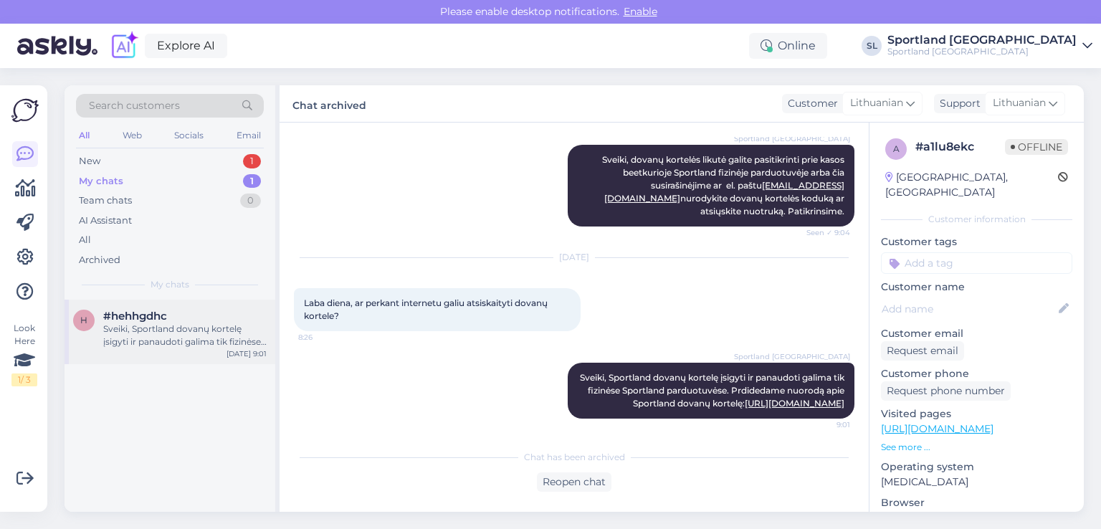
click at [181, 353] on div "h #hehhgdhc Sveiki, Sportland dovanų kortelę įsigyti ir panaudoti galima tik fi…" at bounding box center [169, 332] width 211 height 64
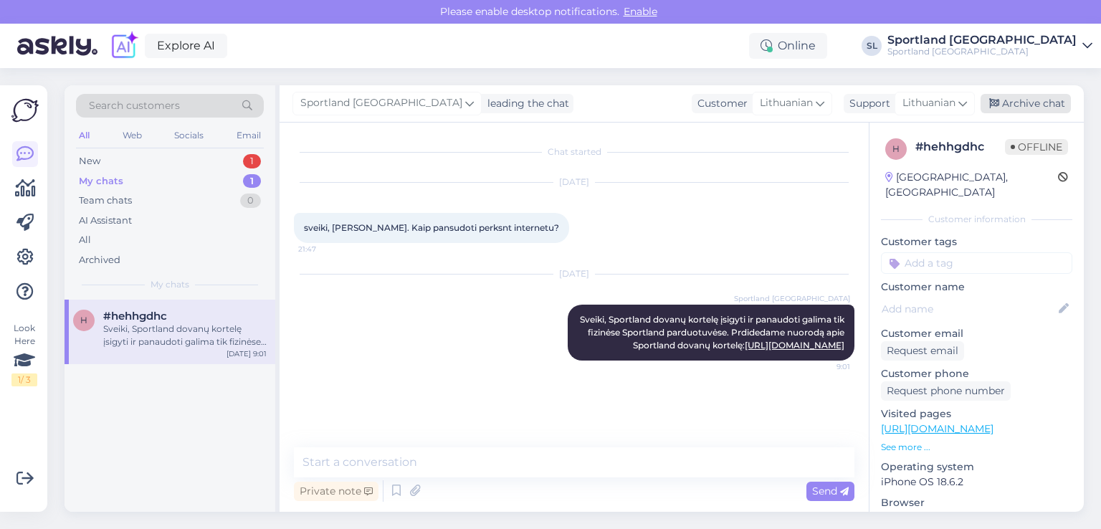
click at [1040, 102] on div "Archive chat" at bounding box center [1025, 103] width 90 height 19
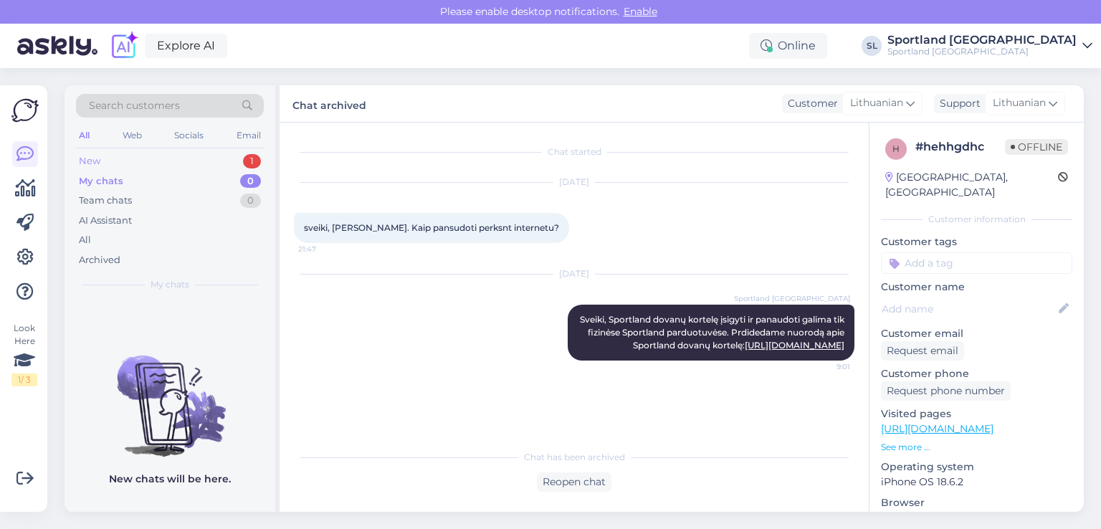
click at [183, 158] on div "New 1" at bounding box center [170, 161] width 188 height 20
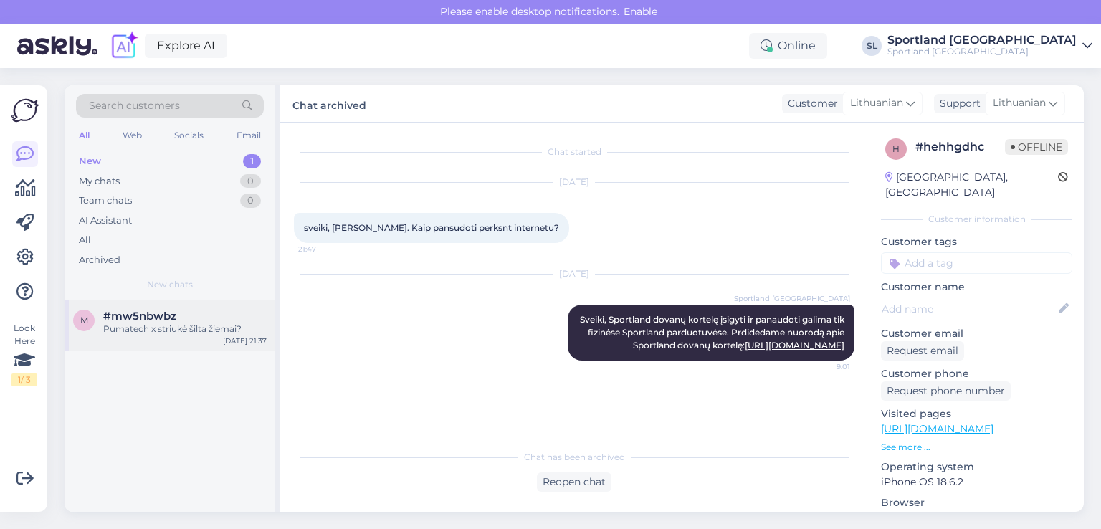
click at [123, 327] on div "Pumatech x striukė šilta žiemai?" at bounding box center [184, 328] width 163 height 13
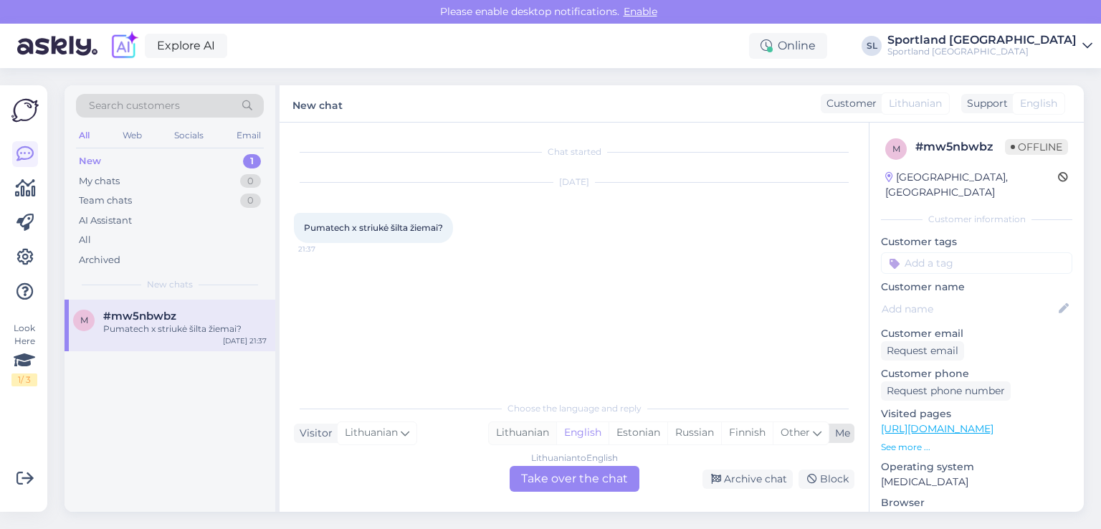
click at [507, 431] on div "Lithuanian" at bounding box center [522, 432] width 67 height 21
click at [548, 474] on div "Lithuanian to Lithuanian Take over the chat" at bounding box center [574, 479] width 130 height 26
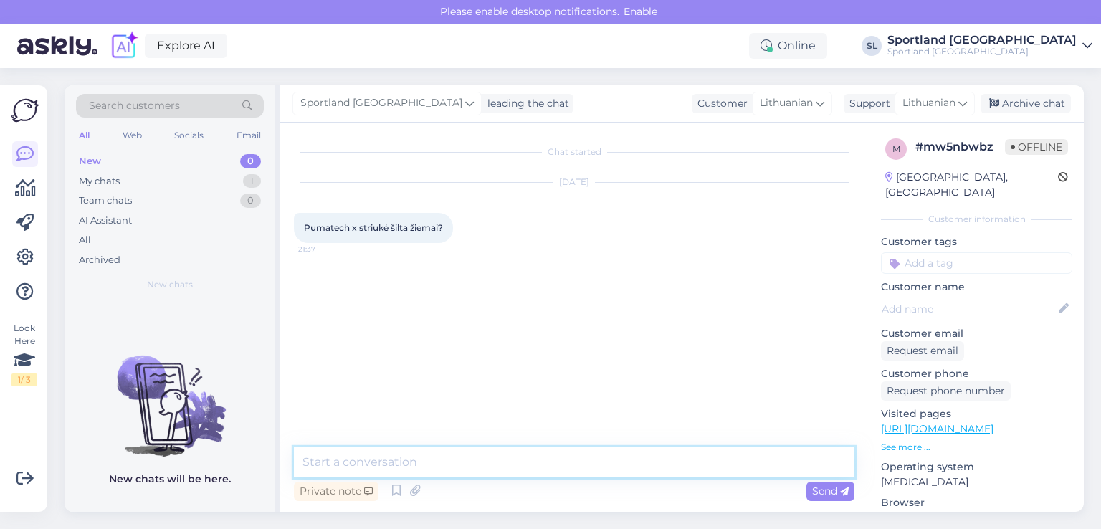
click at [492, 451] on textarea at bounding box center [574, 462] width 560 height 30
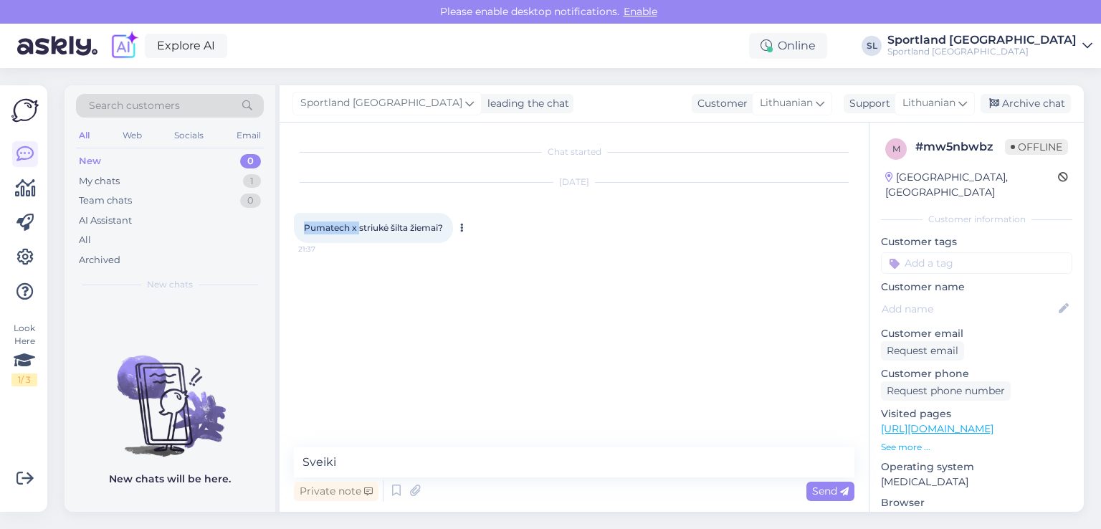
drag, startPoint x: 358, startPoint y: 226, endPoint x: 298, endPoint y: 229, distance: 60.2
click at [298, 229] on div "Pumatech x striukė šilta žiemai? 21:37" at bounding box center [373, 228] width 159 height 30
copy span "Pumatech x"
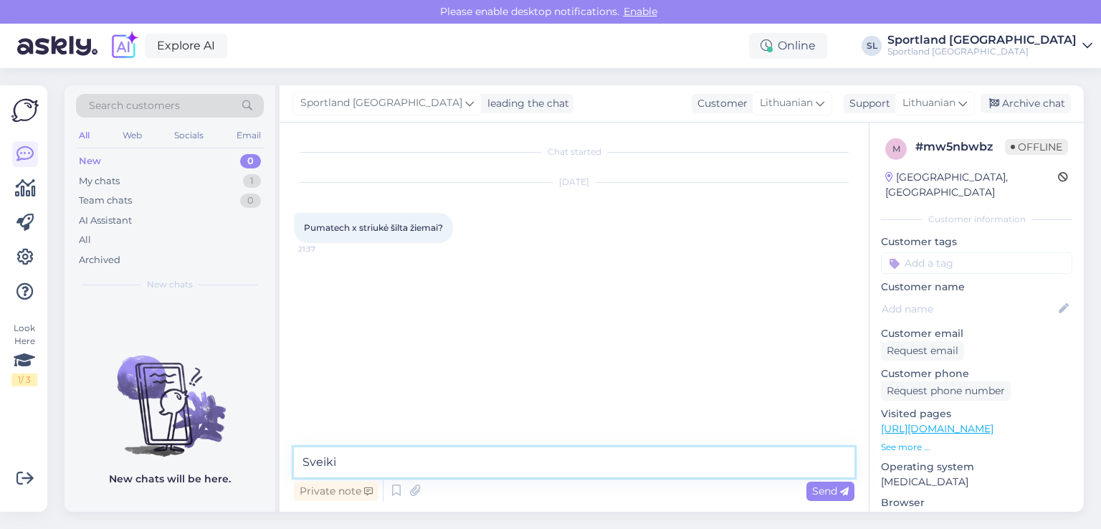
click at [473, 465] on textarea "Sveiki" at bounding box center [574, 462] width 560 height 30
click at [625, 462] on textarea "Sveiki, striukė skirta žiemai, tačiau negalime atsakyti ar bus Jums šilta ar ne…" at bounding box center [574, 462] width 560 height 30
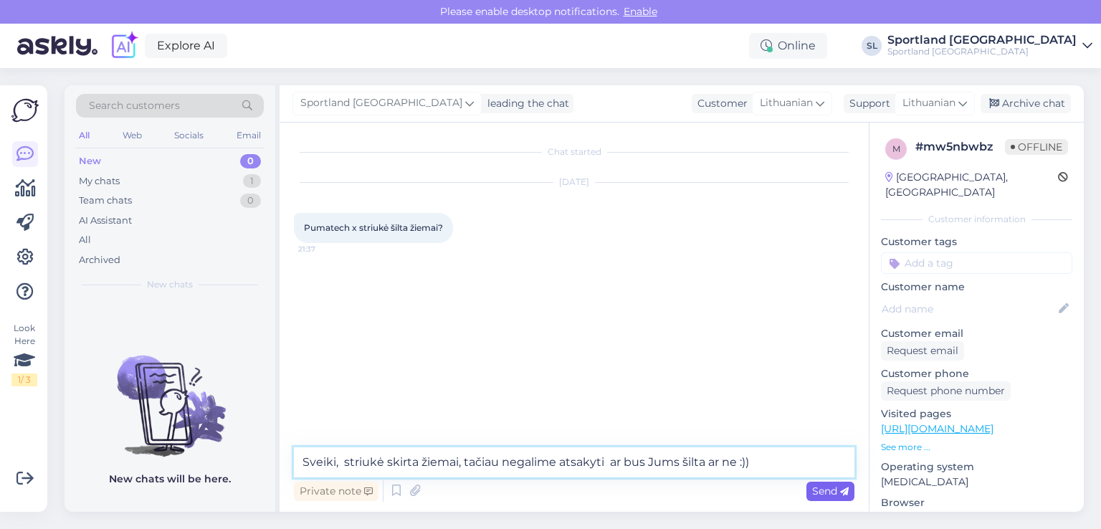
type textarea "Sveiki, striukė skirta žiemai, tačiau negalime atsakyti ar bus Jums šilta ar ne…"
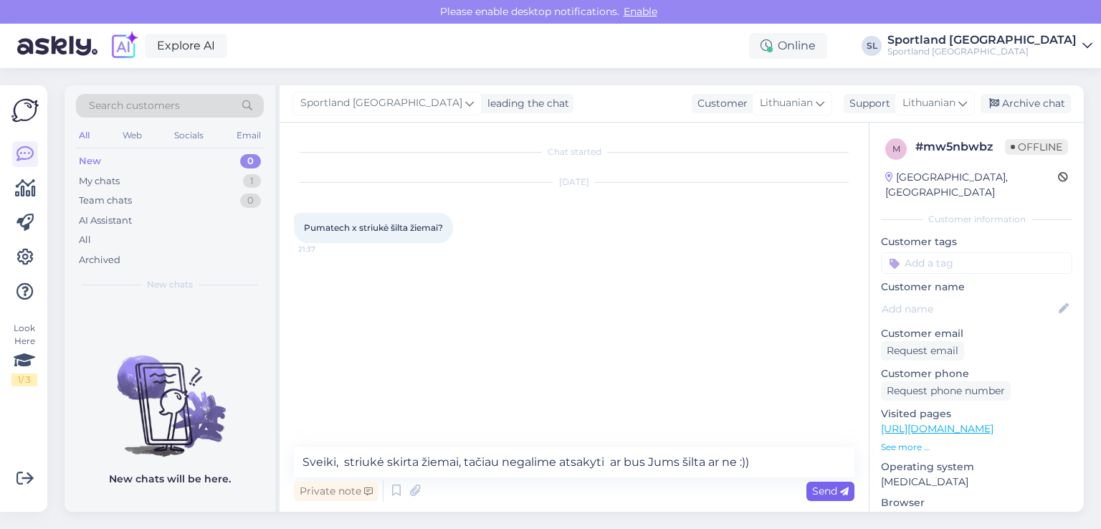
click at [841, 488] on icon at bounding box center [844, 491] width 9 height 9
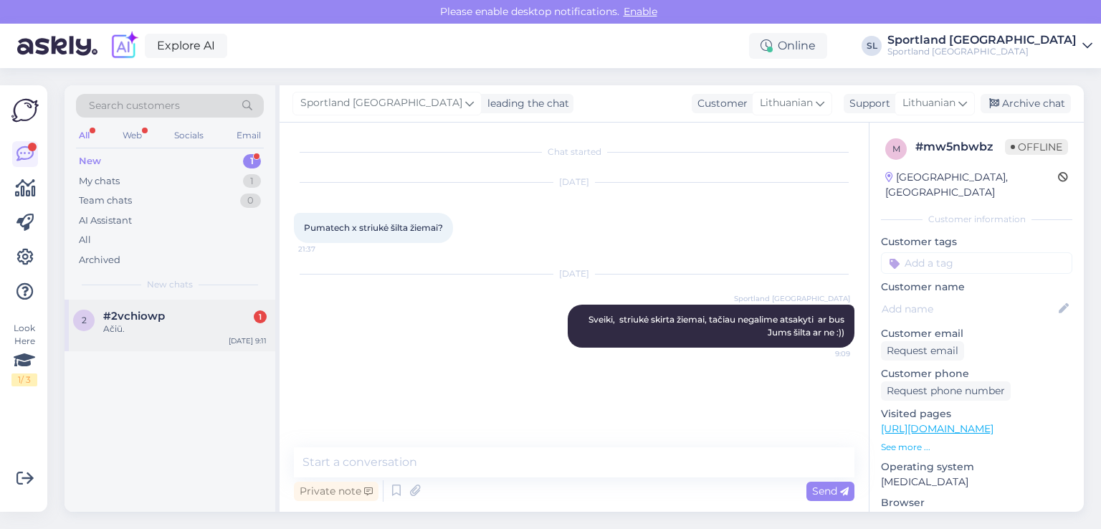
click at [175, 321] on div "#2vchiowp 1" at bounding box center [184, 316] width 163 height 13
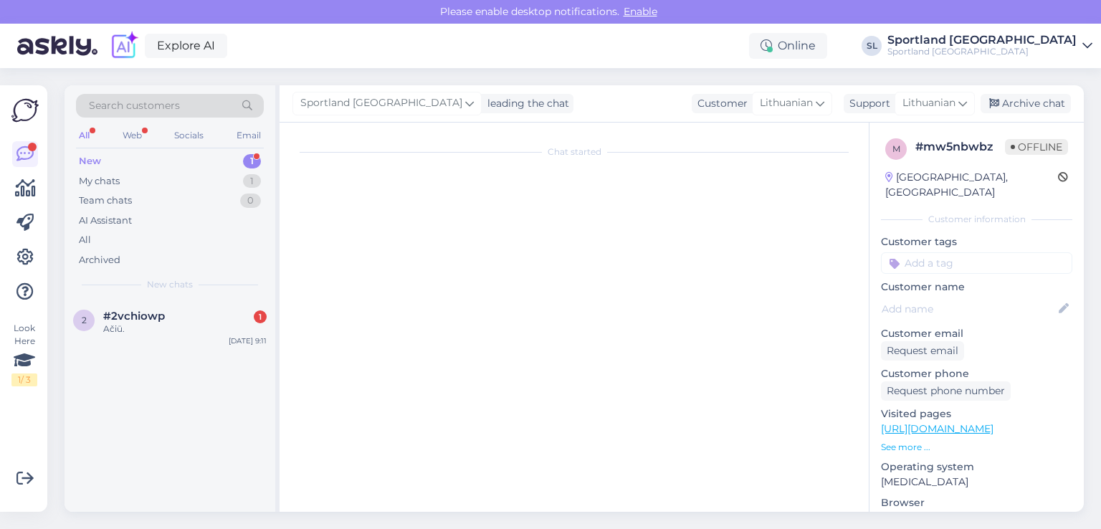
scroll to position [221, 0]
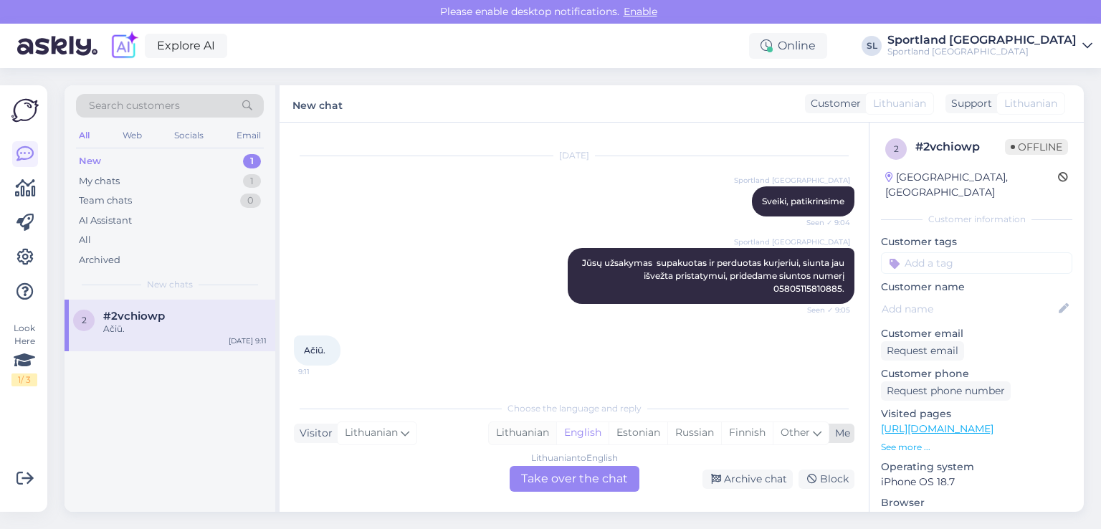
click at [545, 431] on div "Lithuanian" at bounding box center [522, 432] width 67 height 21
click at [552, 487] on div "Lithuanian to Lithuanian Take over the chat" at bounding box center [574, 479] width 130 height 26
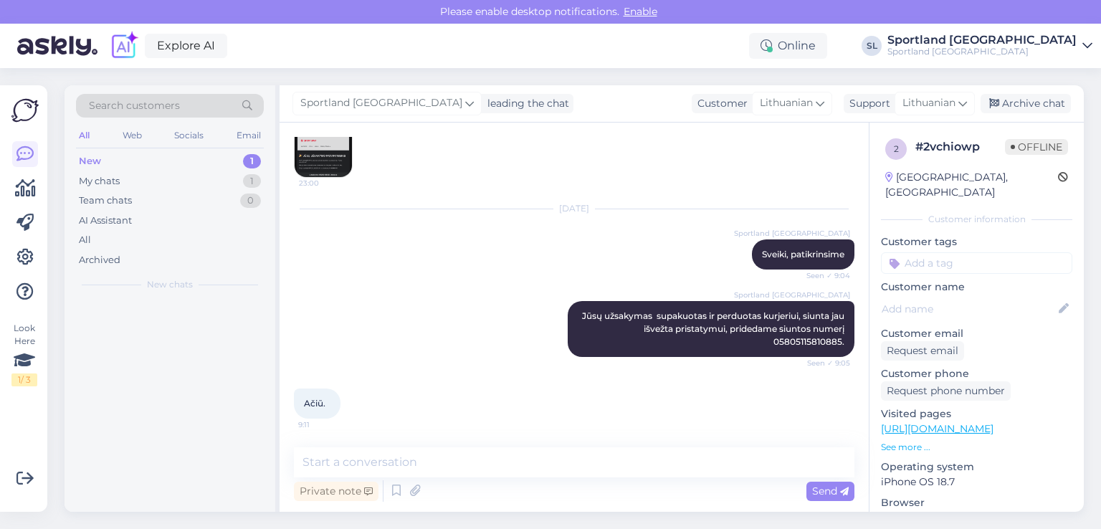
scroll to position [168, 0]
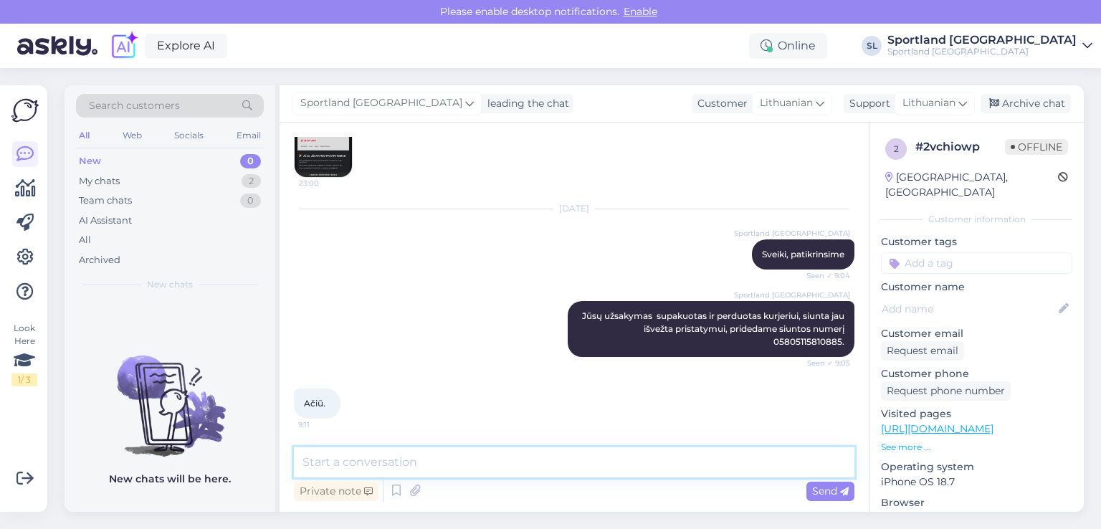
click at [459, 463] on textarea at bounding box center [574, 462] width 560 height 30
type textarea "B"
type textarea "Nėra už ką, geros dienos :)"
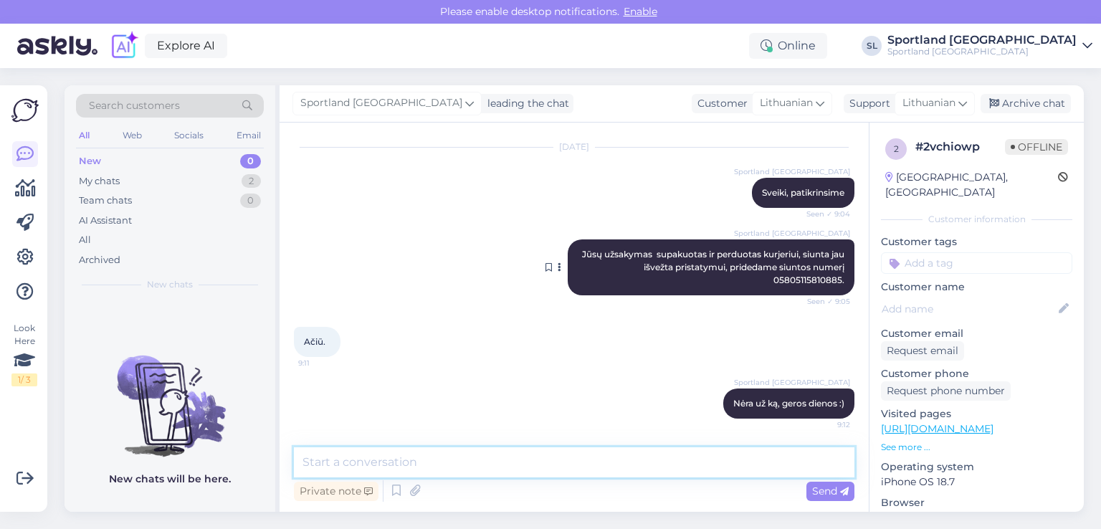
scroll to position [229, 0]
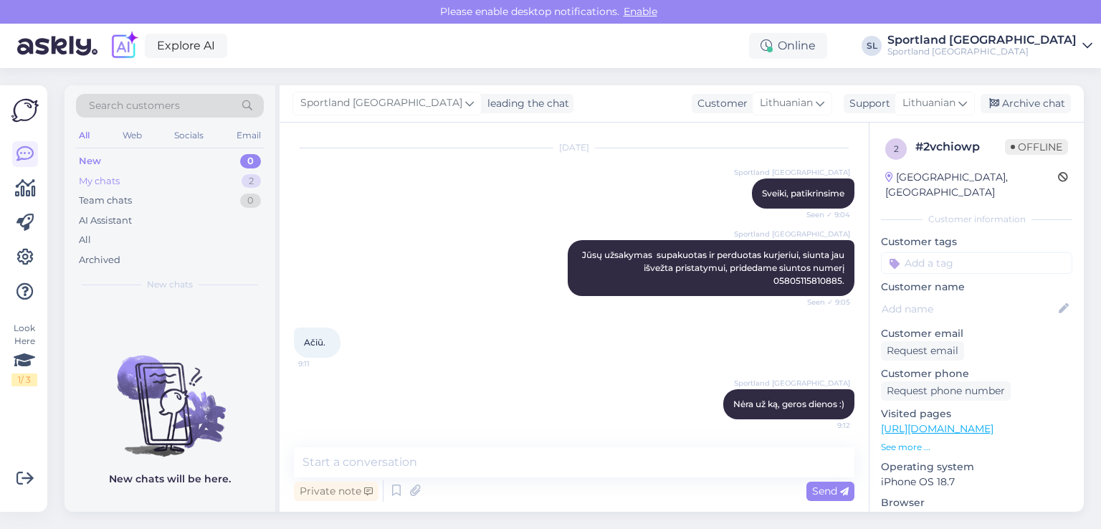
click at [159, 177] on div "My chats 2" at bounding box center [170, 181] width 188 height 20
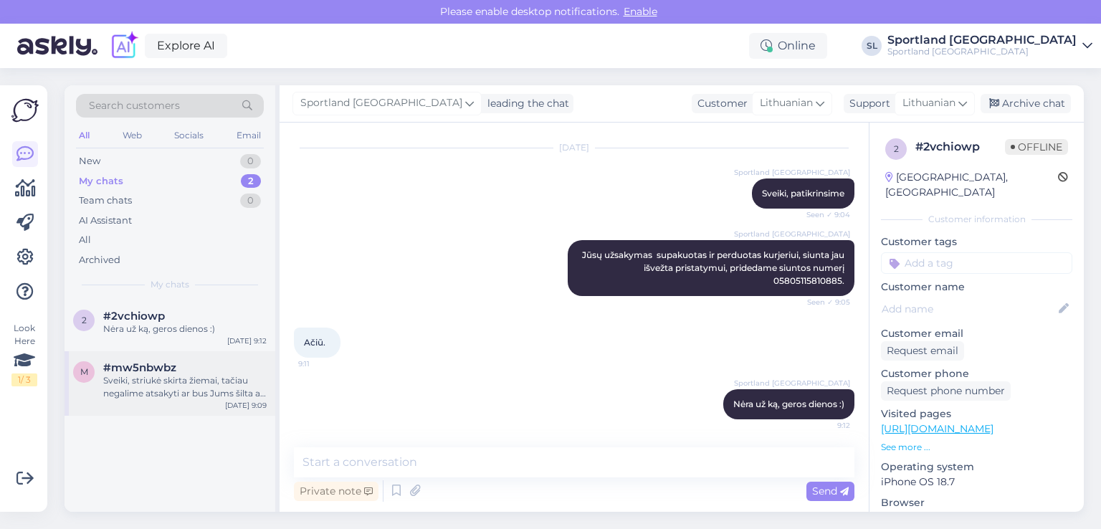
click at [140, 368] on span "#mw5nbwbz" at bounding box center [139, 367] width 73 height 13
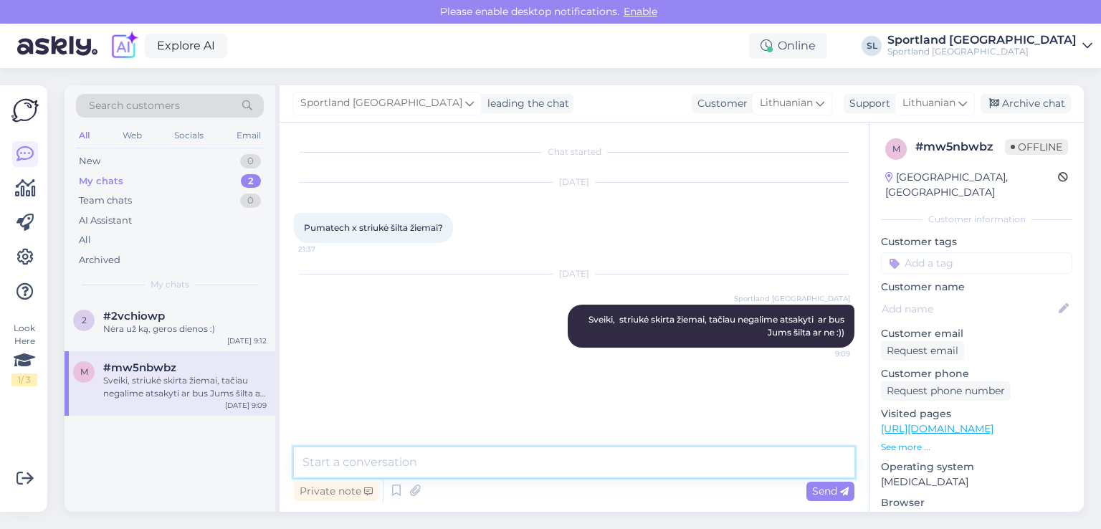
click at [513, 461] on textarea at bounding box center [574, 462] width 560 height 30
click at [568, 461] on textarea "nes čia individualiai nuo kiekvieno priklauso :" at bounding box center [574, 462] width 560 height 30
click at [561, 459] on textarea "nes čia individualiai nuo kiekvieno priklauso :), bet taip, striukė šilta, skir…" at bounding box center [574, 462] width 560 height 30
click at [779, 466] on textarea "nes čia individualiai nuo kiekvieno priklauso, bet taip, striukė šilta, skirta …" at bounding box center [574, 462] width 560 height 30
type textarea "nes čia individualiai nuo kiekvieno priklauso, bet taip, striukė šilta, skirta …"
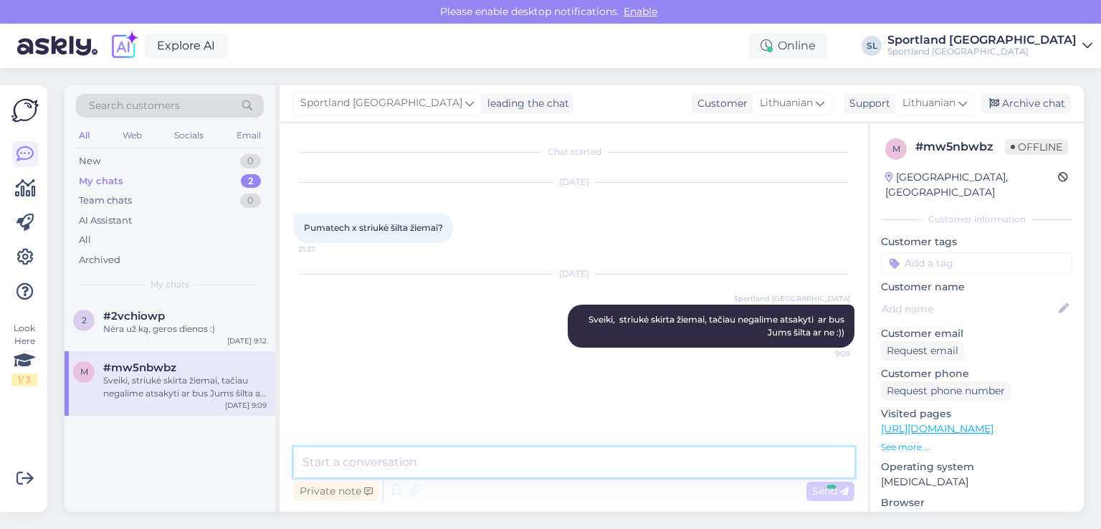
scroll to position [4, 0]
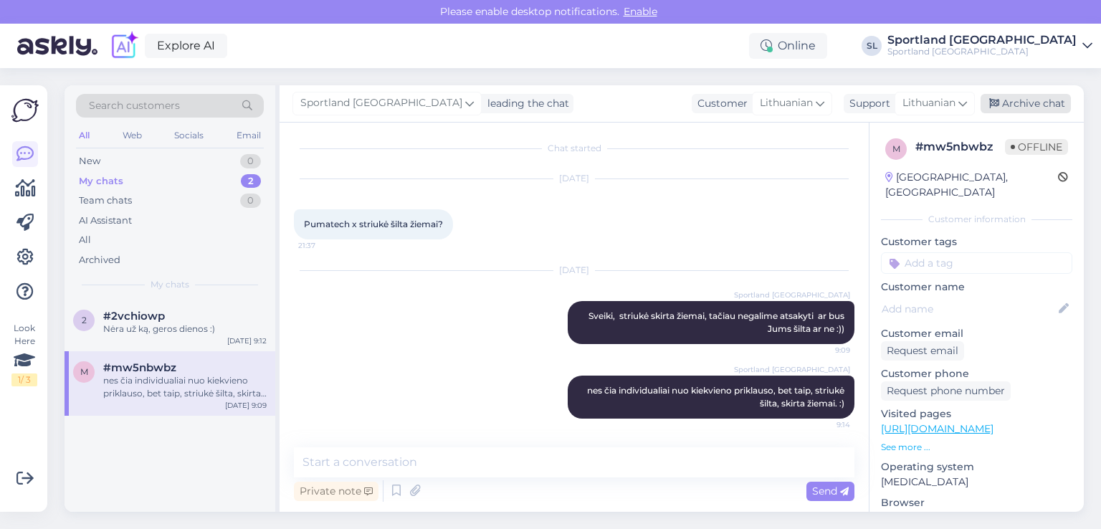
click at [1020, 104] on div "Archive chat" at bounding box center [1025, 103] width 90 height 19
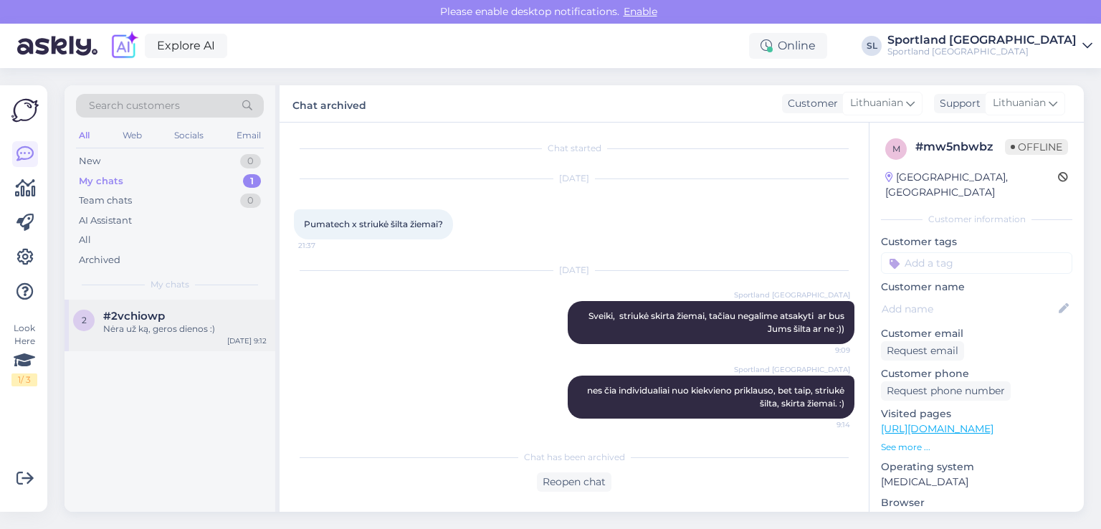
click at [181, 330] on div "Nėra už ką, geros dienos :)" at bounding box center [184, 328] width 163 height 13
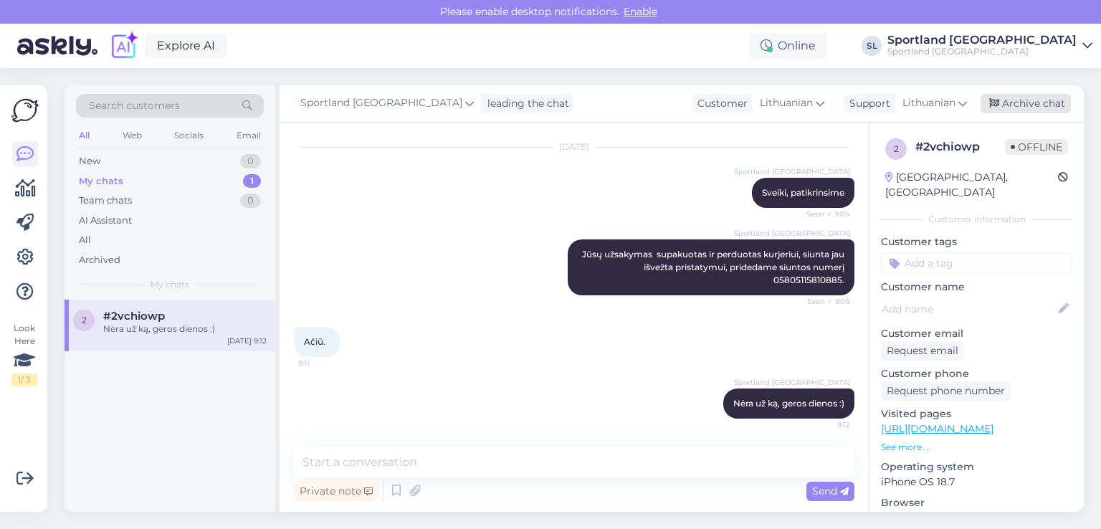
click at [1012, 105] on div "Archive chat" at bounding box center [1025, 103] width 90 height 19
